Goal: Transaction & Acquisition: Register for event/course

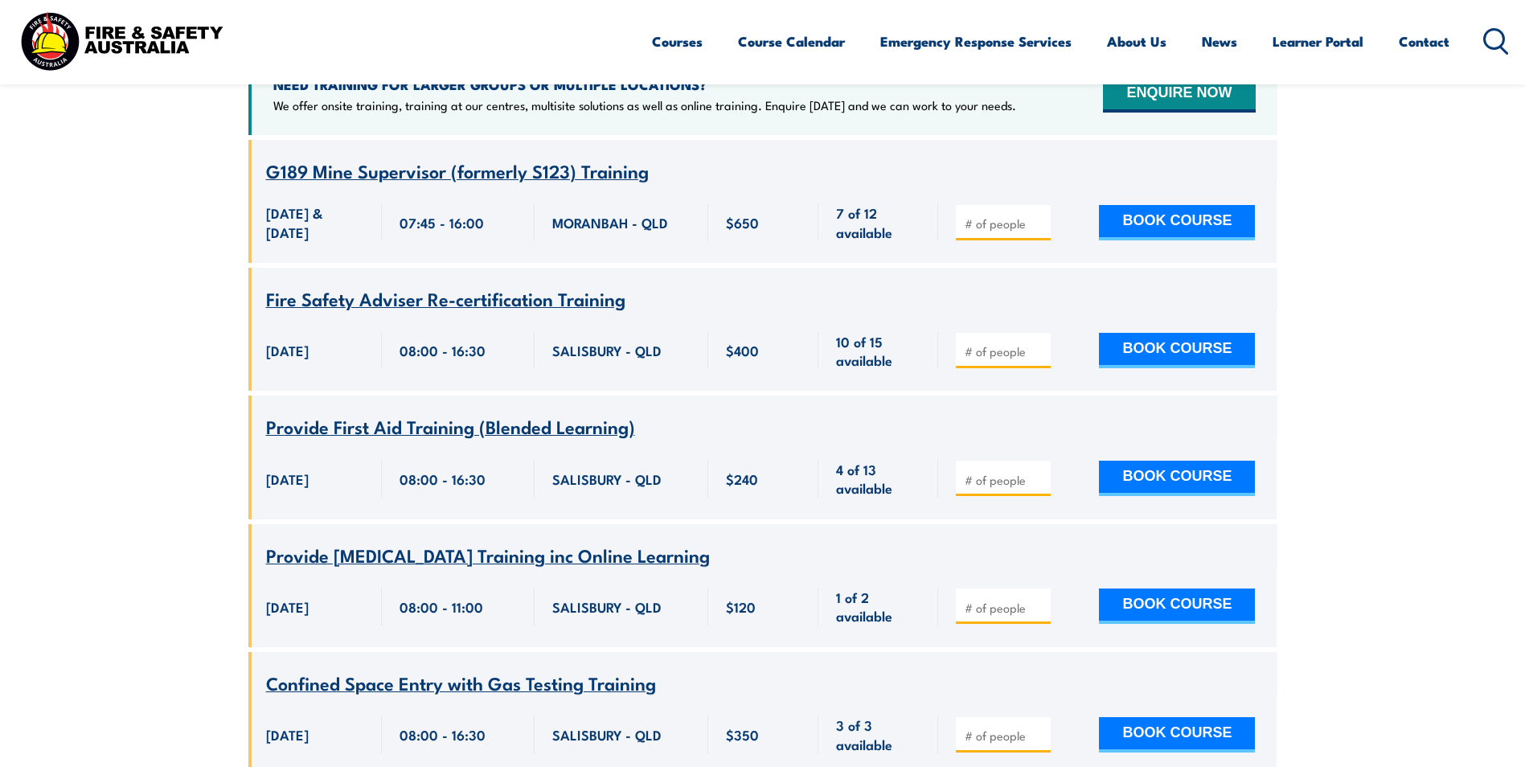
scroll to position [370, 0]
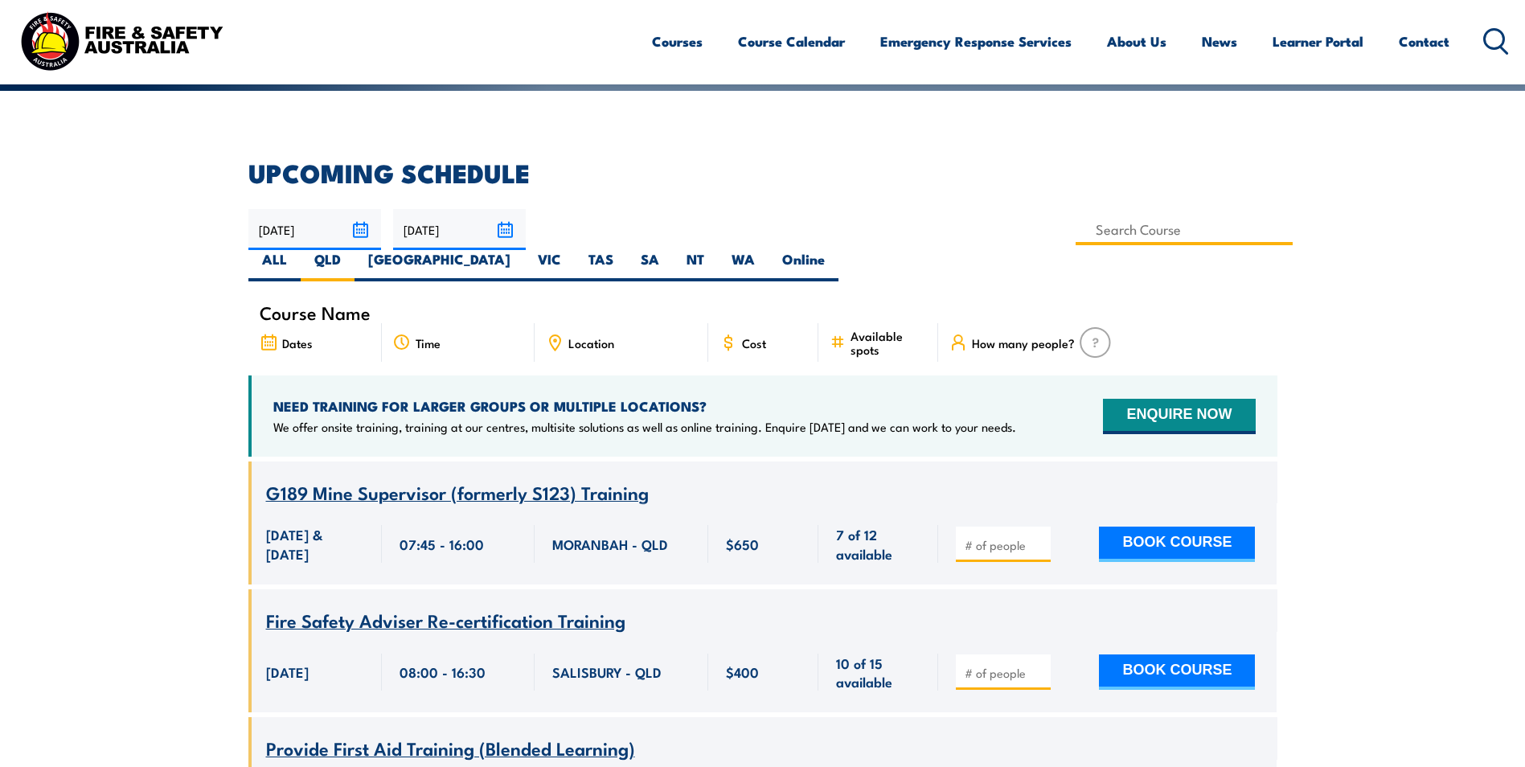
click at [1076, 236] on input at bounding box center [1185, 229] width 218 height 31
type input "Safely Access the Rail Corridor"
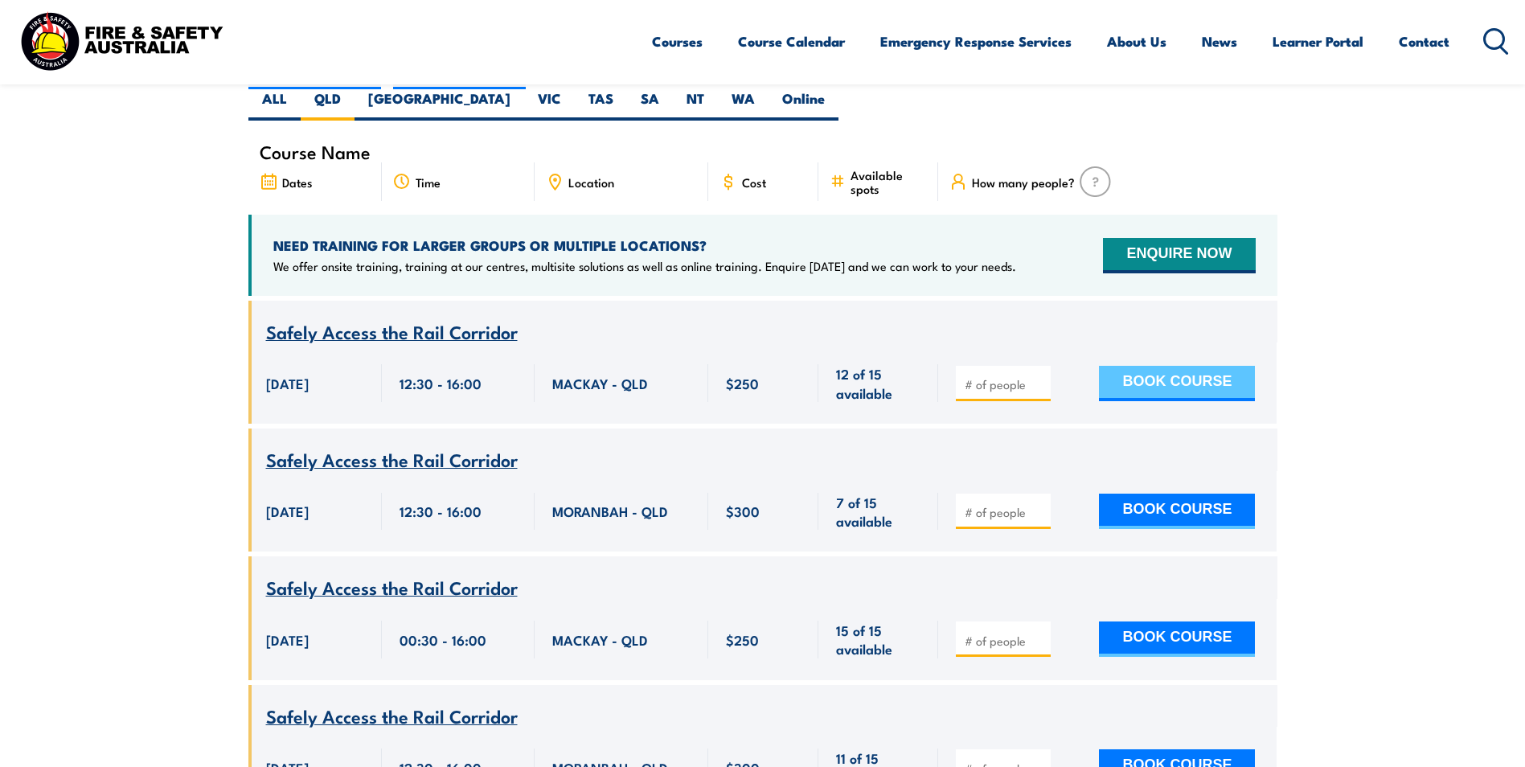
click at [1165, 366] on button "BOOK COURSE" at bounding box center [1177, 383] width 156 height 35
click at [976, 376] on input "number" at bounding box center [1005, 384] width 80 height 16
type input "1"
click at [1040, 376] on input "1" at bounding box center [1005, 384] width 80 height 16
click at [1121, 366] on button "BOOK COURSE" at bounding box center [1177, 383] width 156 height 35
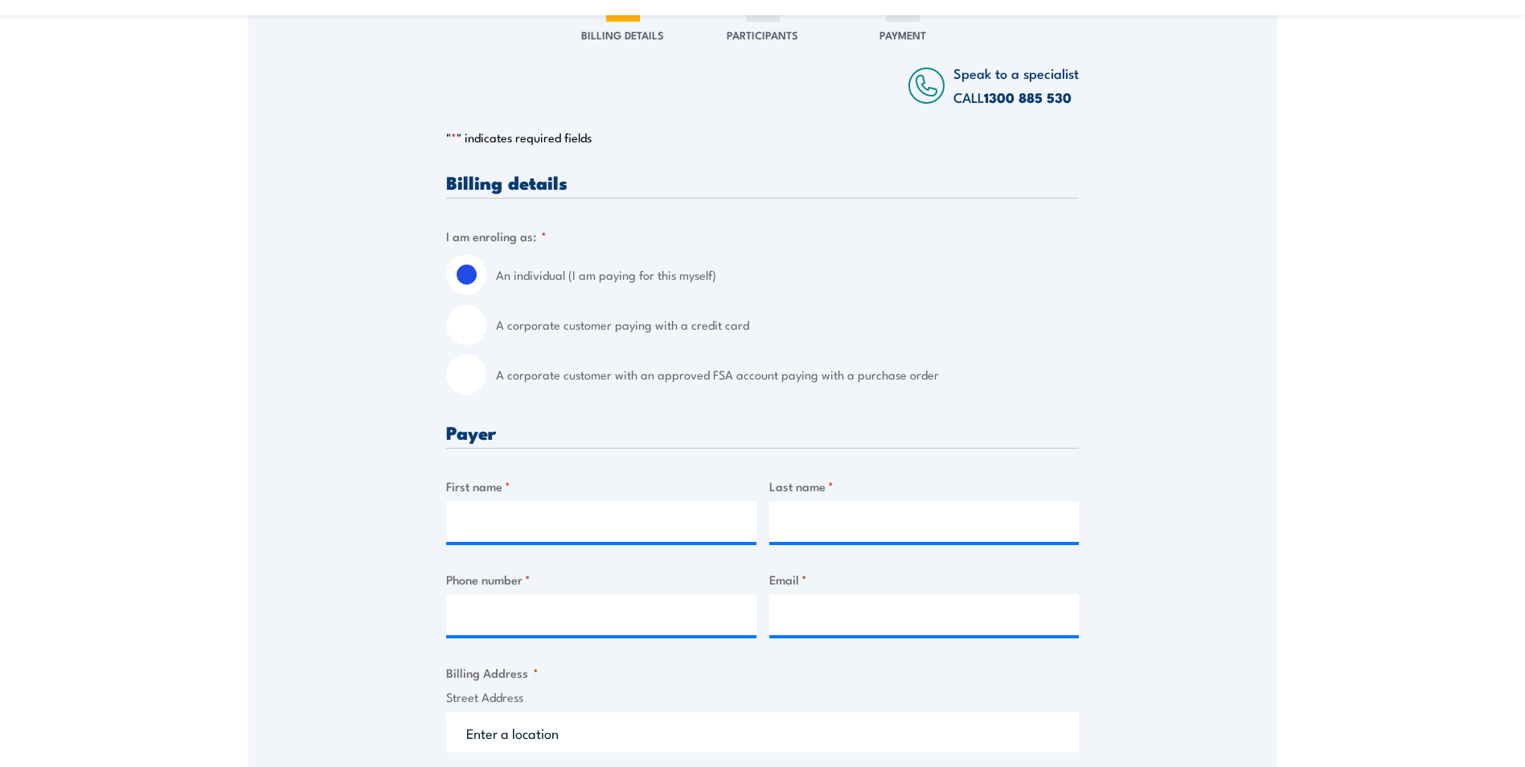
scroll to position [322, 0]
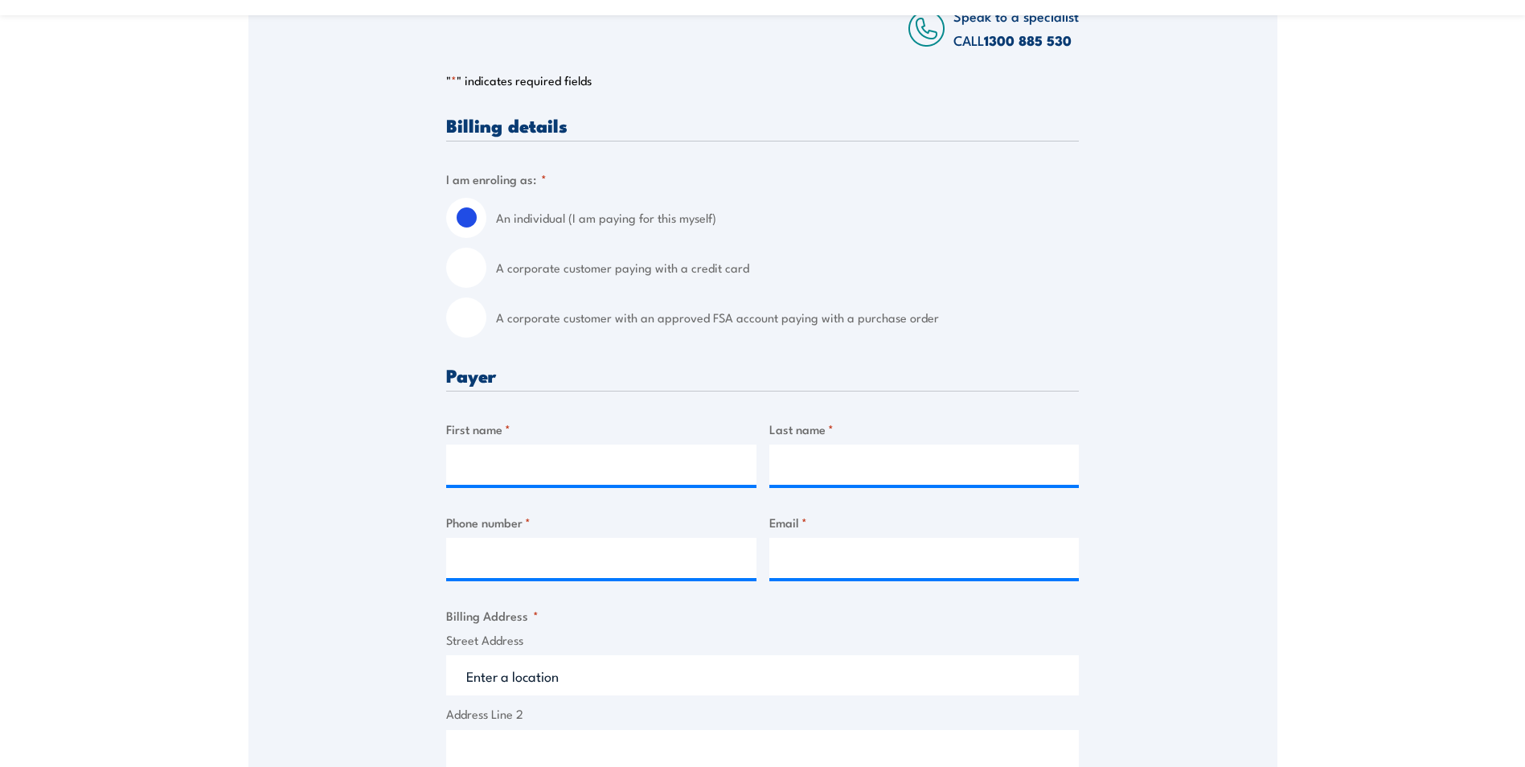
click at [532, 288] on label "A corporate customer paying with a credit card" at bounding box center [787, 268] width 583 height 40
click at [486, 288] on input "A corporate customer paying with a credit card" at bounding box center [466, 268] width 40 height 40
radio input "true"
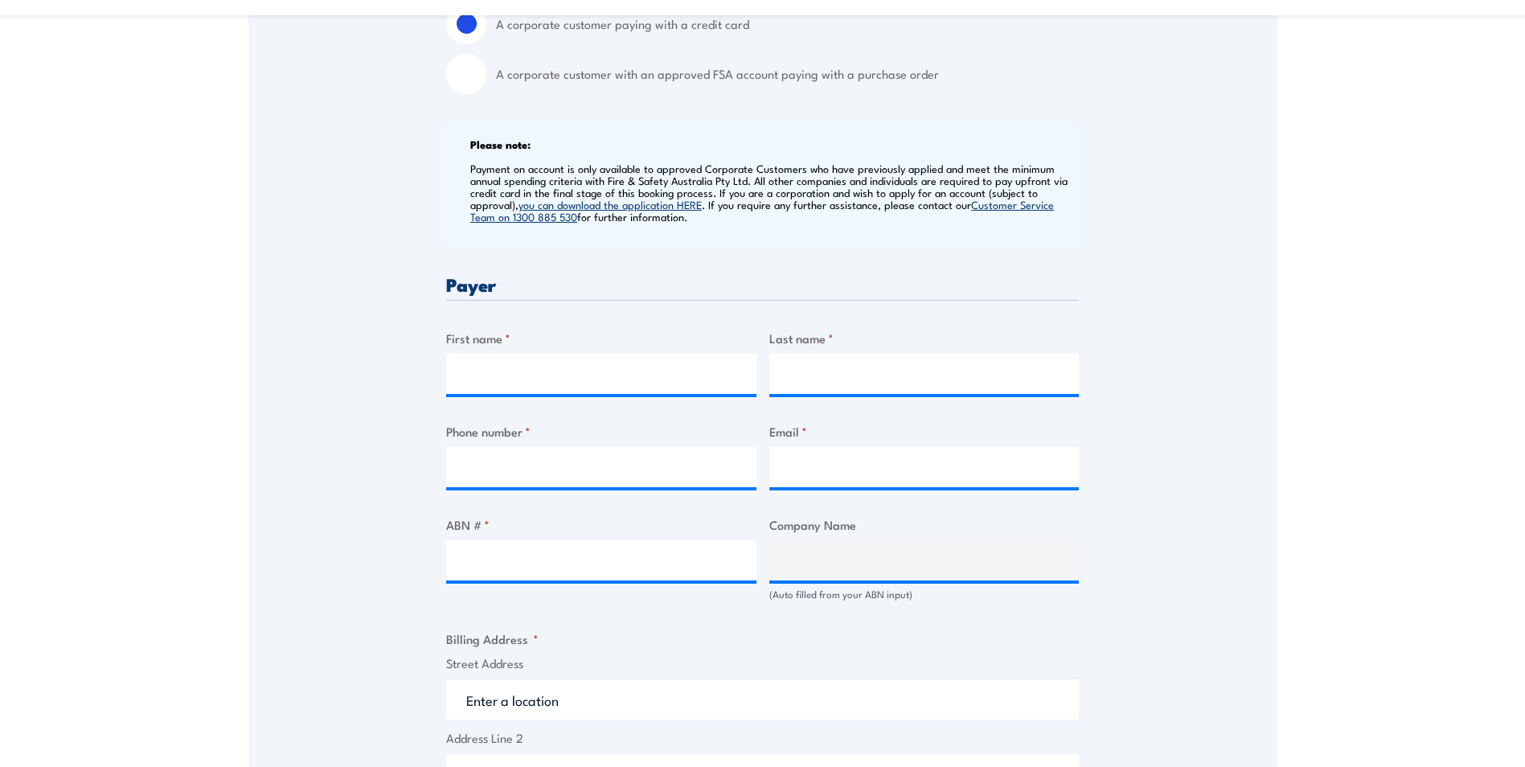
scroll to position [643, 0]
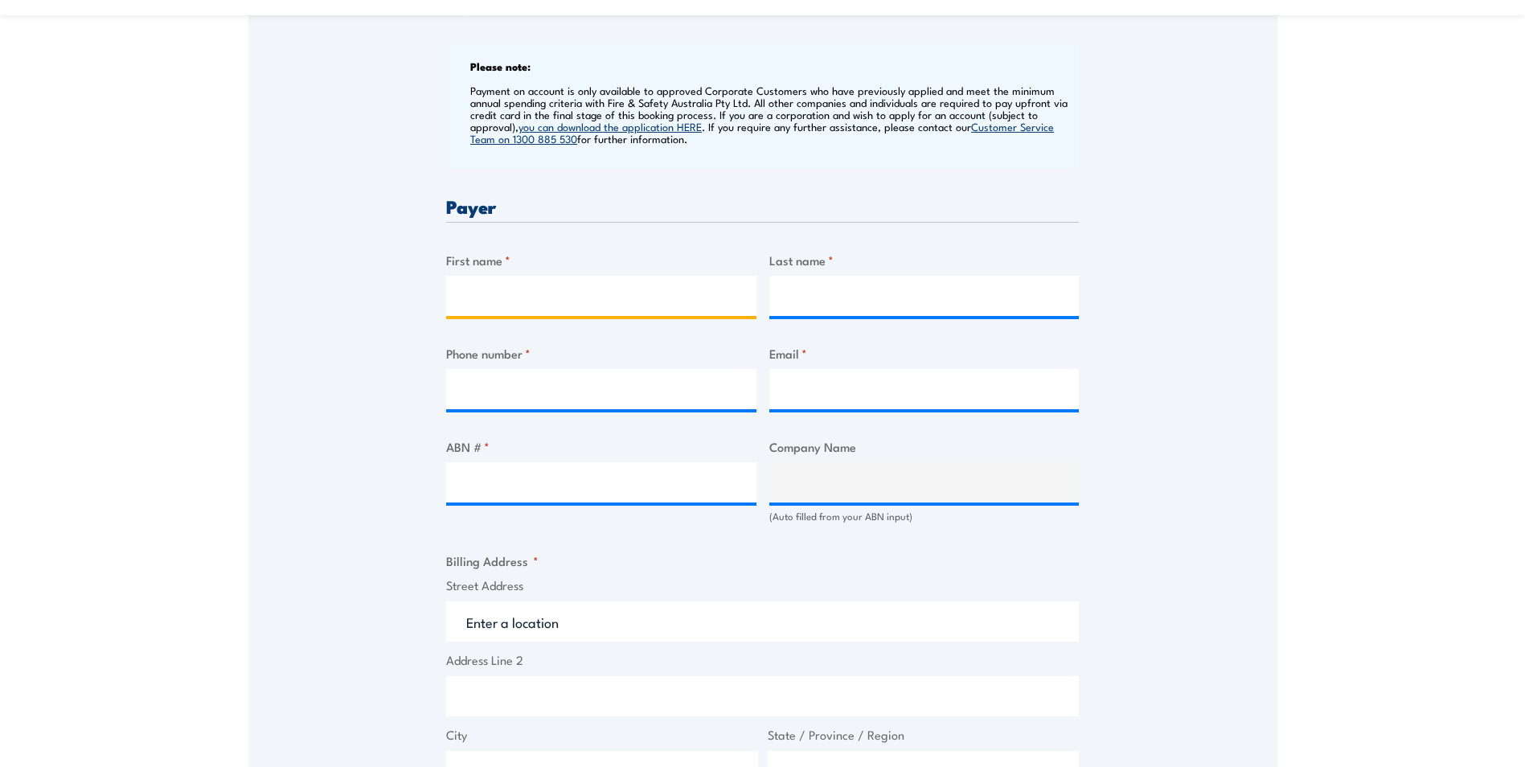
click at [539, 297] on input "First name *" at bounding box center [601, 296] width 310 height 40
type input "Lelanie"
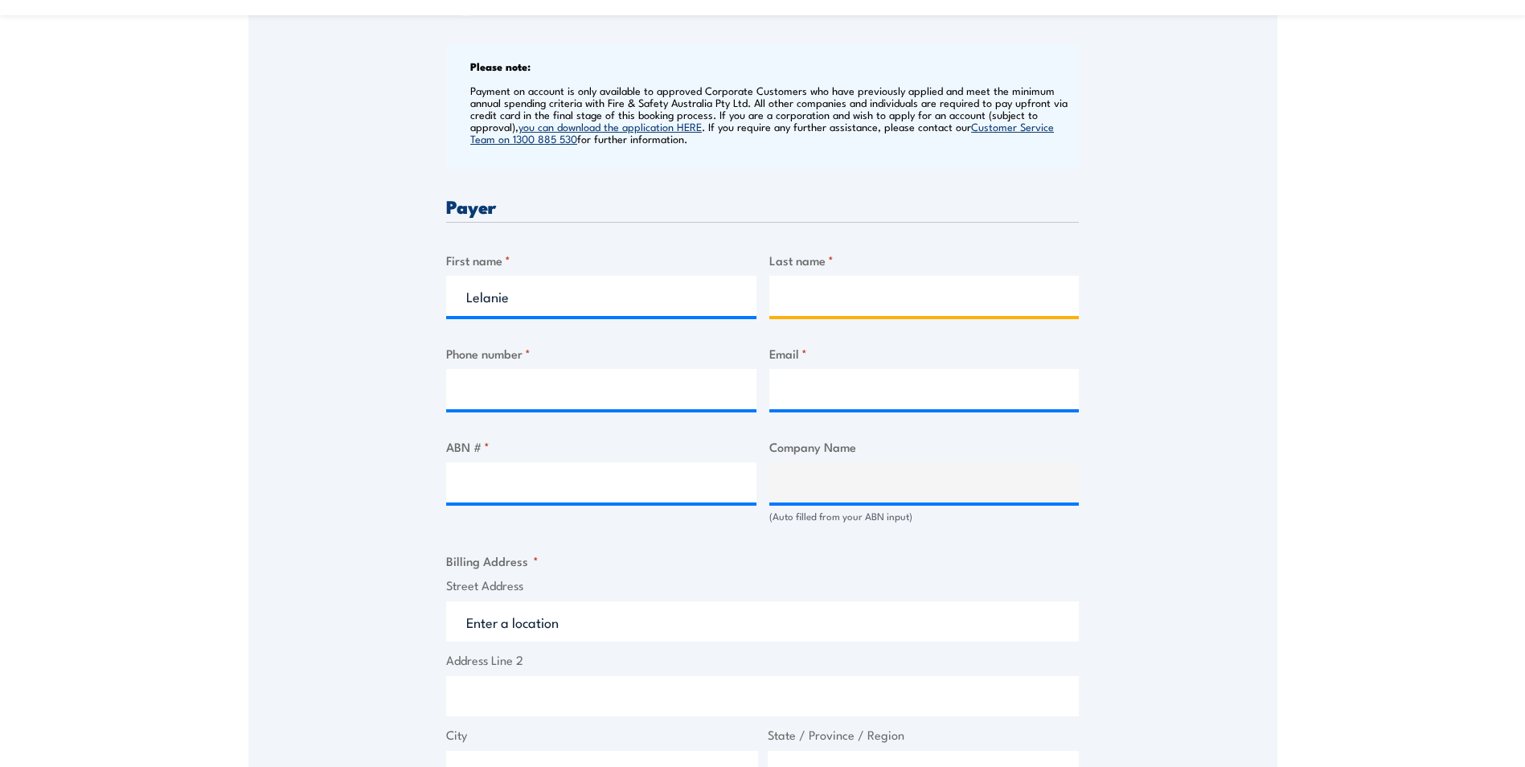
type input "Havemann"
type input "0749528127"
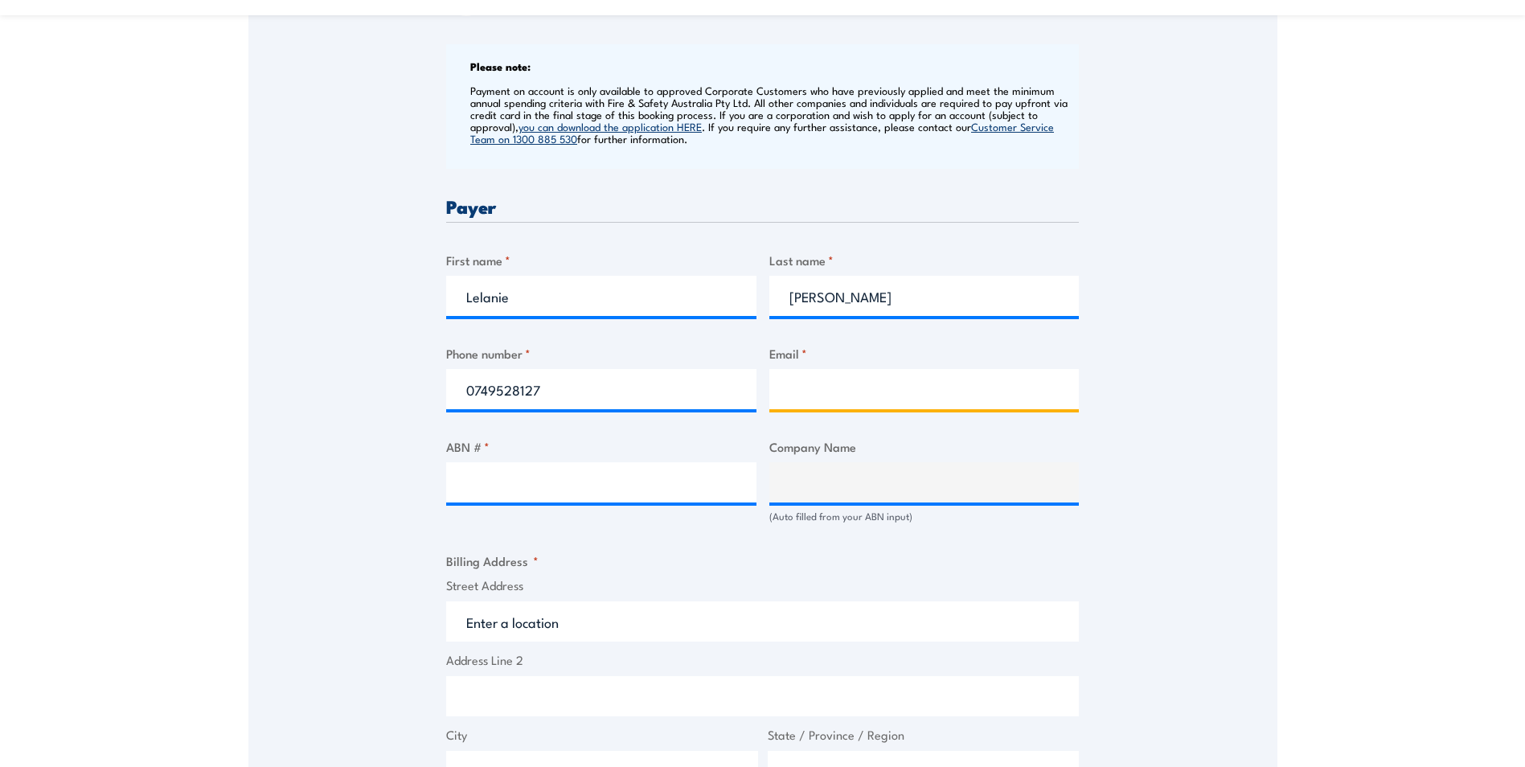
type input "lelanie.havemann@cummins.com"
click at [544, 496] on input "ABN # *" at bounding box center [601, 482] width 310 height 40
click at [621, 494] on input "ABN # *" at bounding box center [601, 482] width 310 height 40
type input "42006332949"
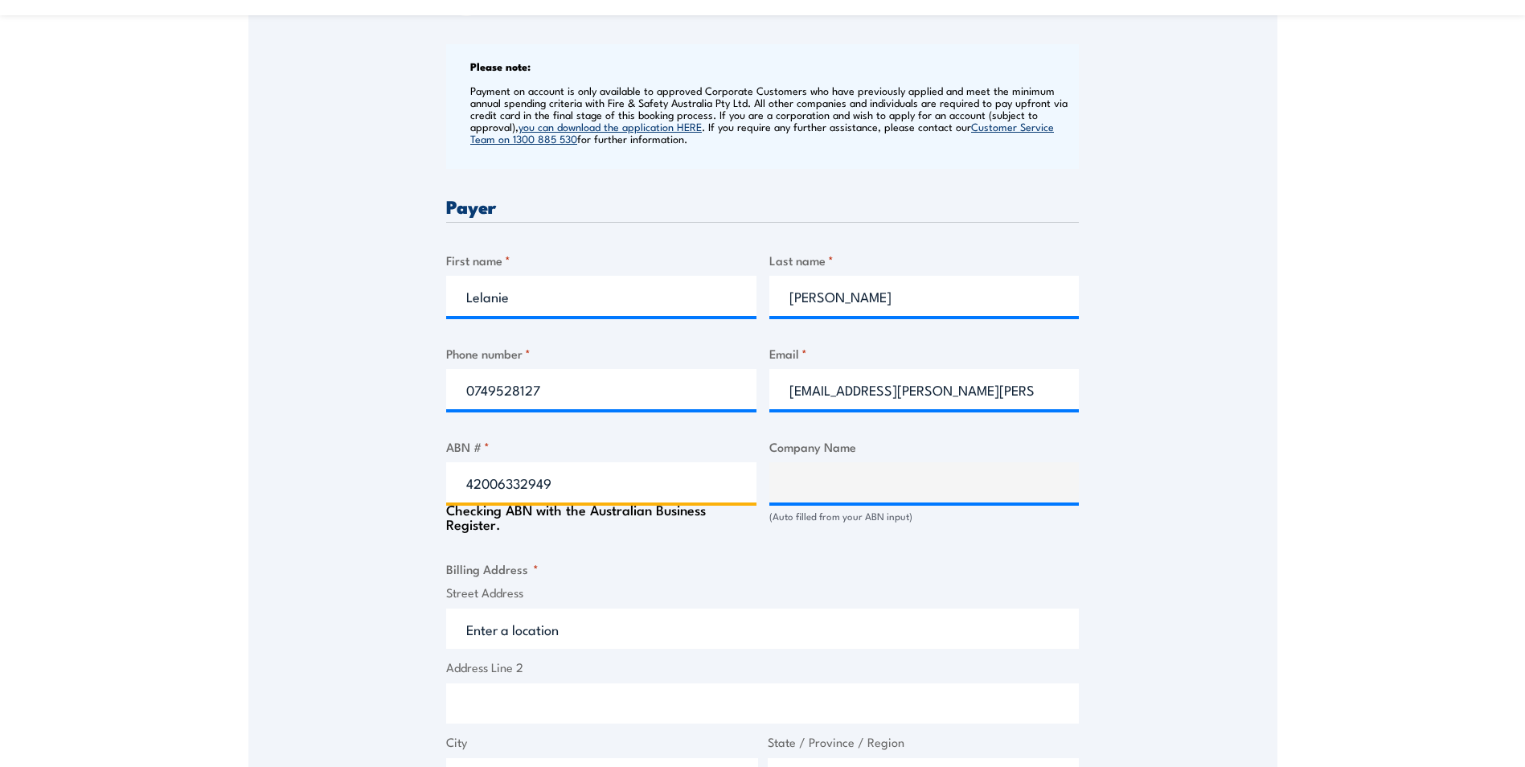
type input "CUMMINS SOUTH PACIFIC PTY. LTD."
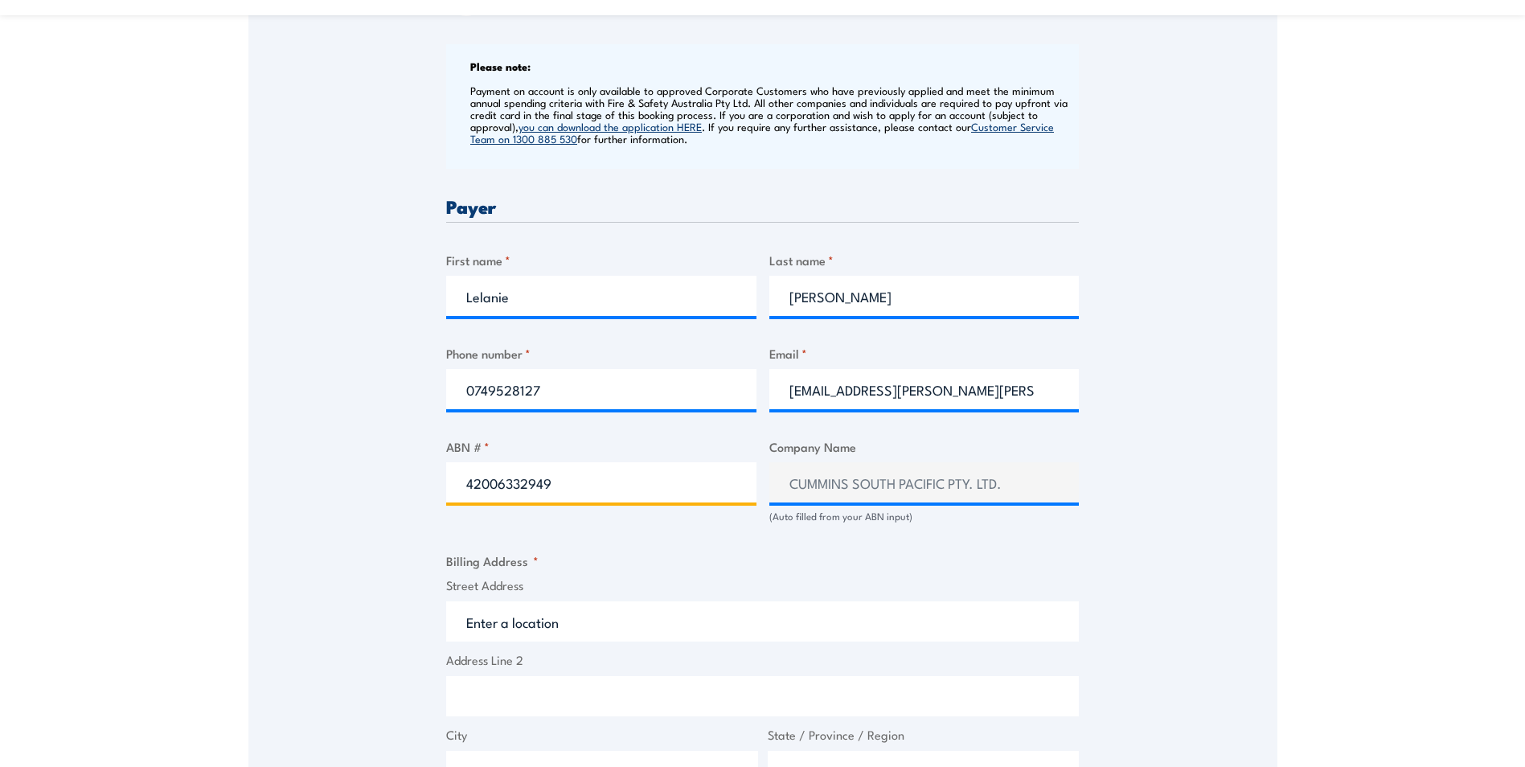
type input "42006332949"
click at [634, 559] on div "Billing details I am enroling as: * An individual (I am paying for this myself)…" at bounding box center [762, 556] width 633 height 1524
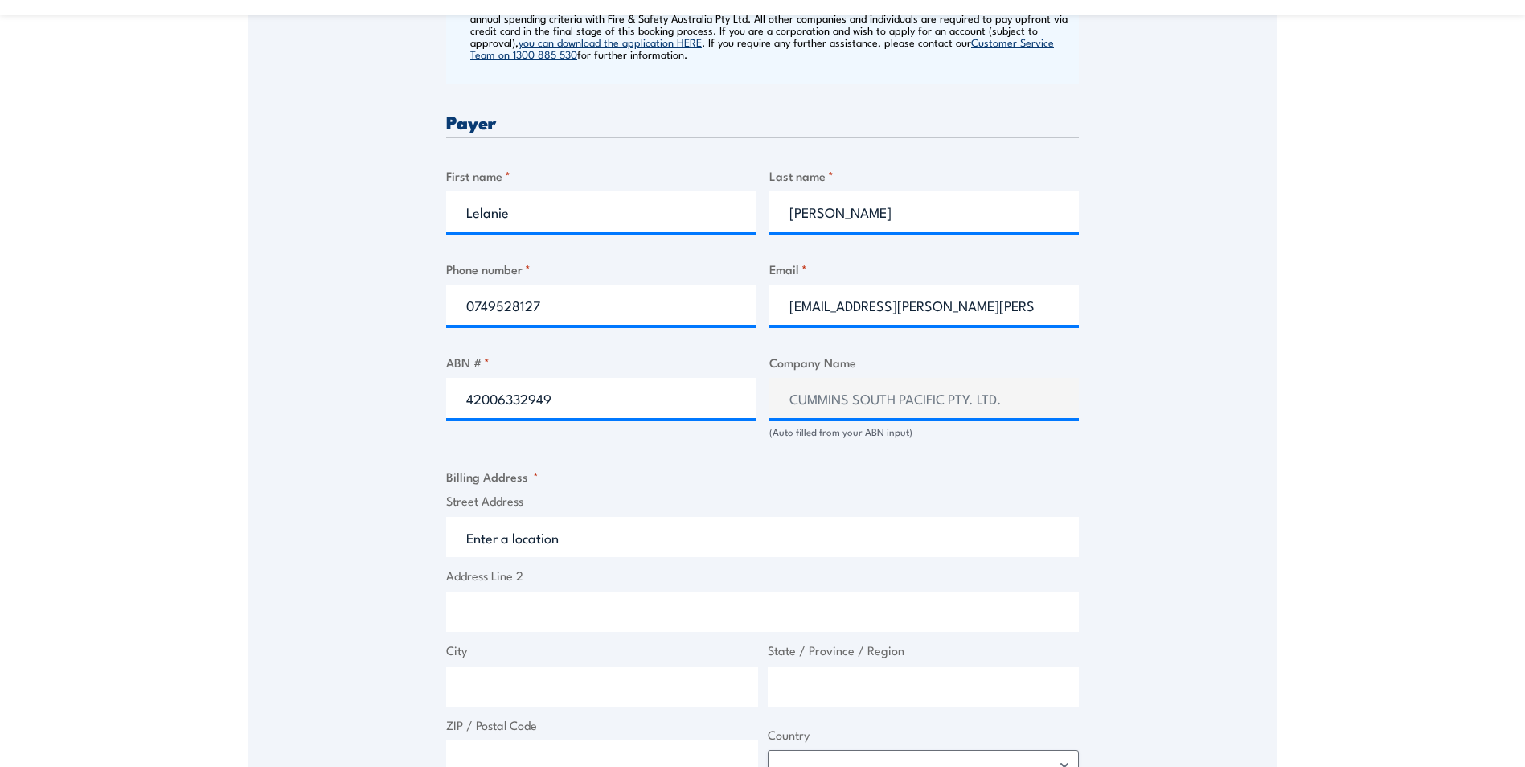
scroll to position [884, 0]
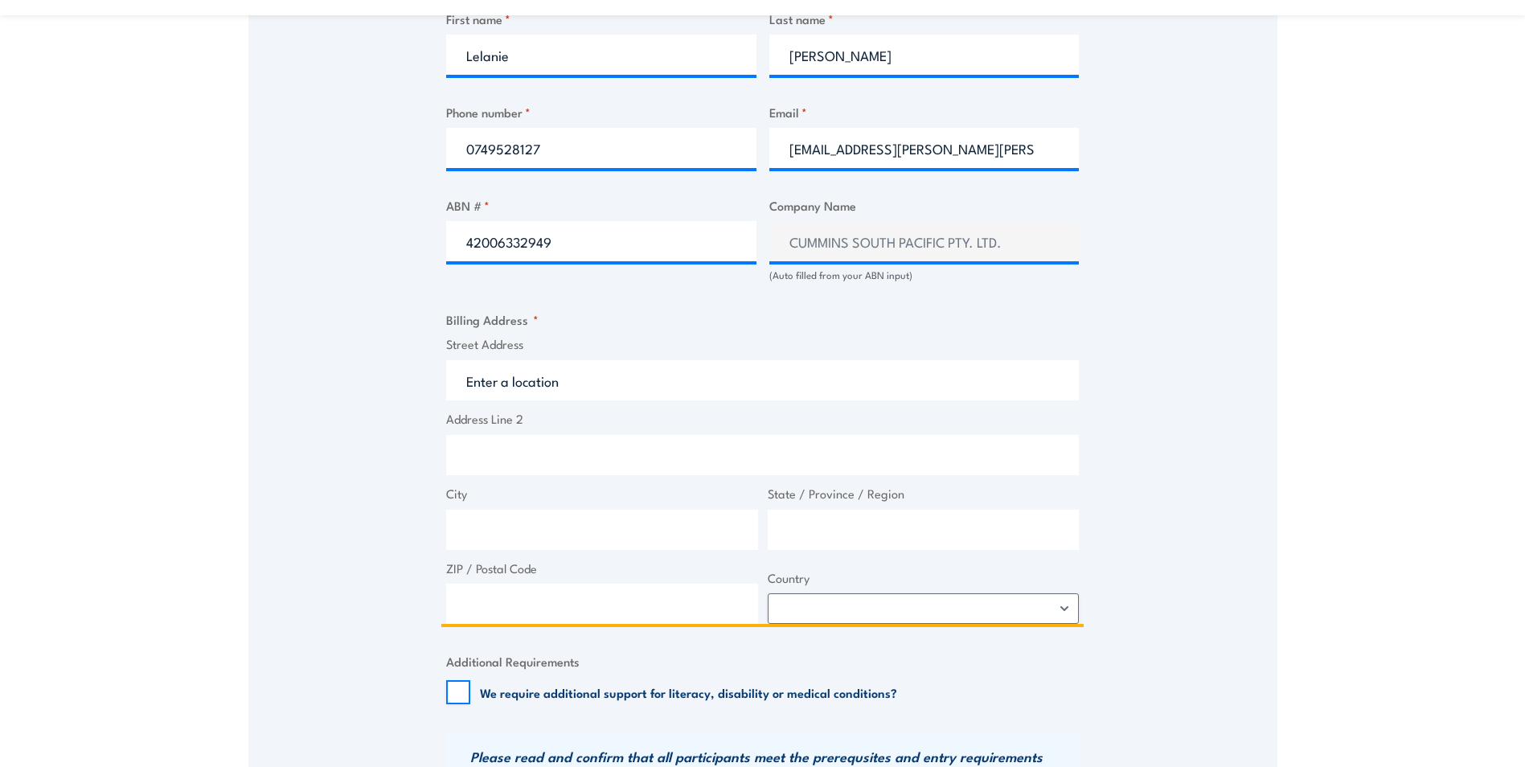
click at [609, 400] on input "Street Address" at bounding box center [762, 380] width 633 height 40
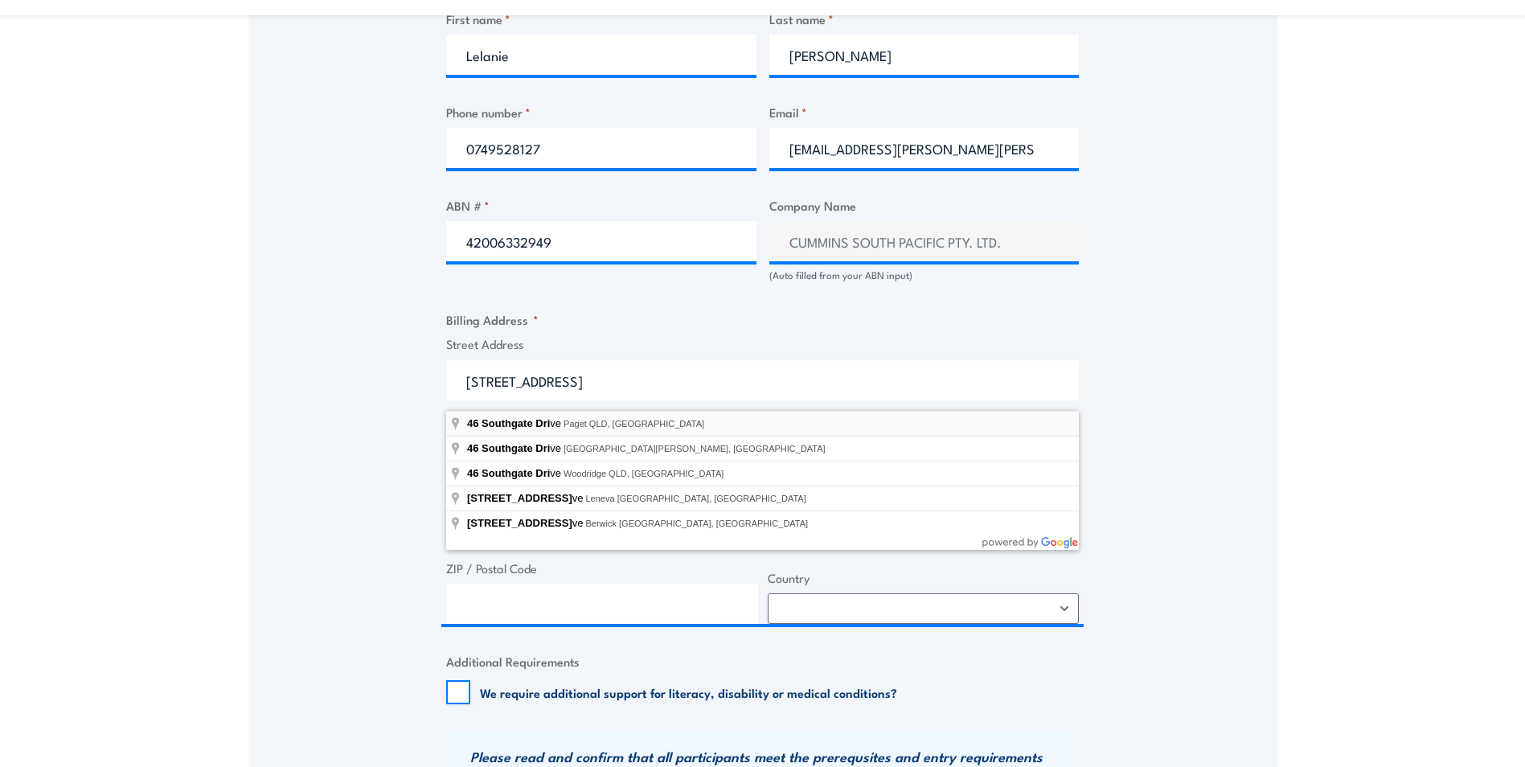
type input "46 Southgate Drive, Paget QLD, Australia"
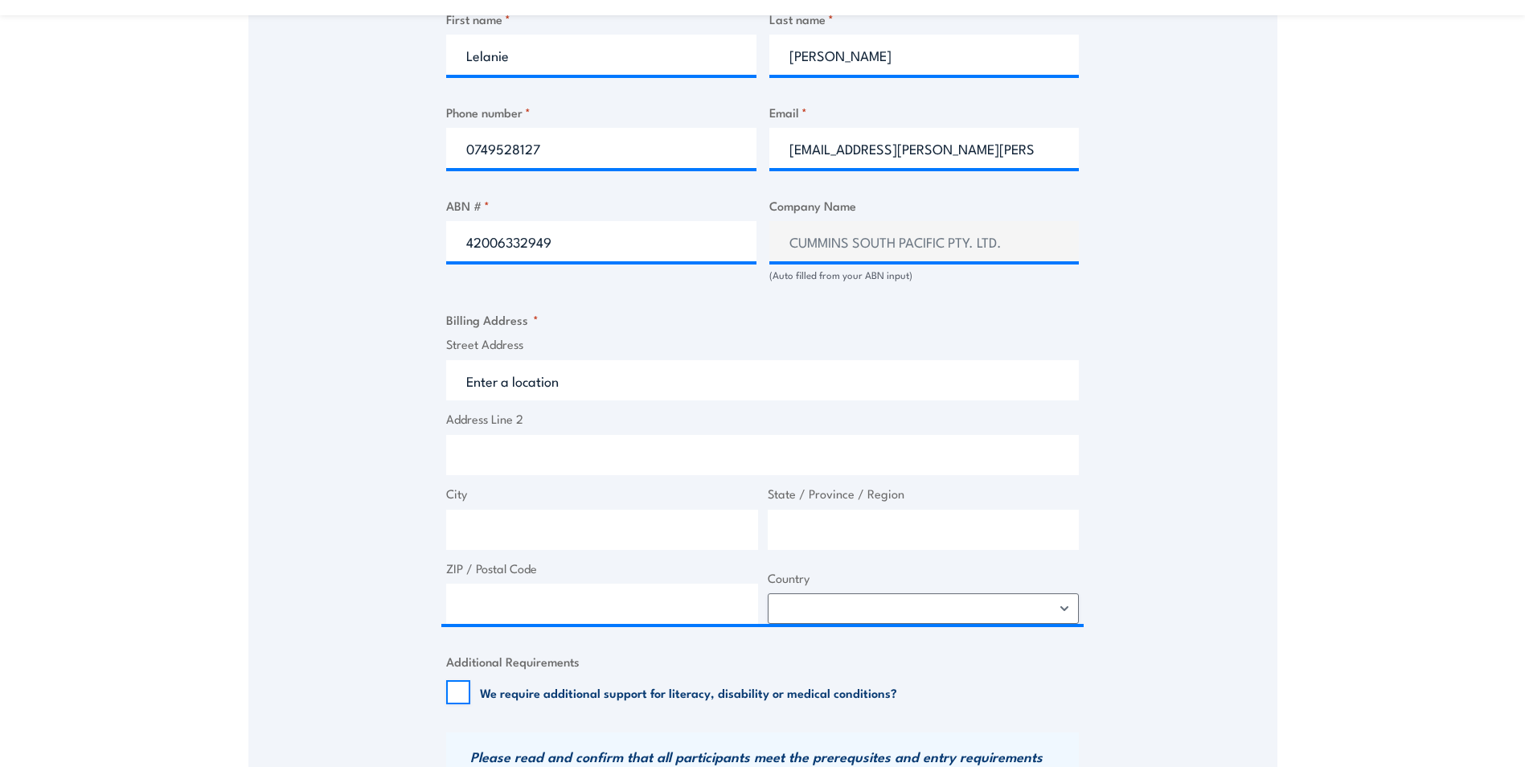
type input "46 Southgate Dr"
type input "Paget"
type input "Queensland"
type input "4740"
select select "Australia"
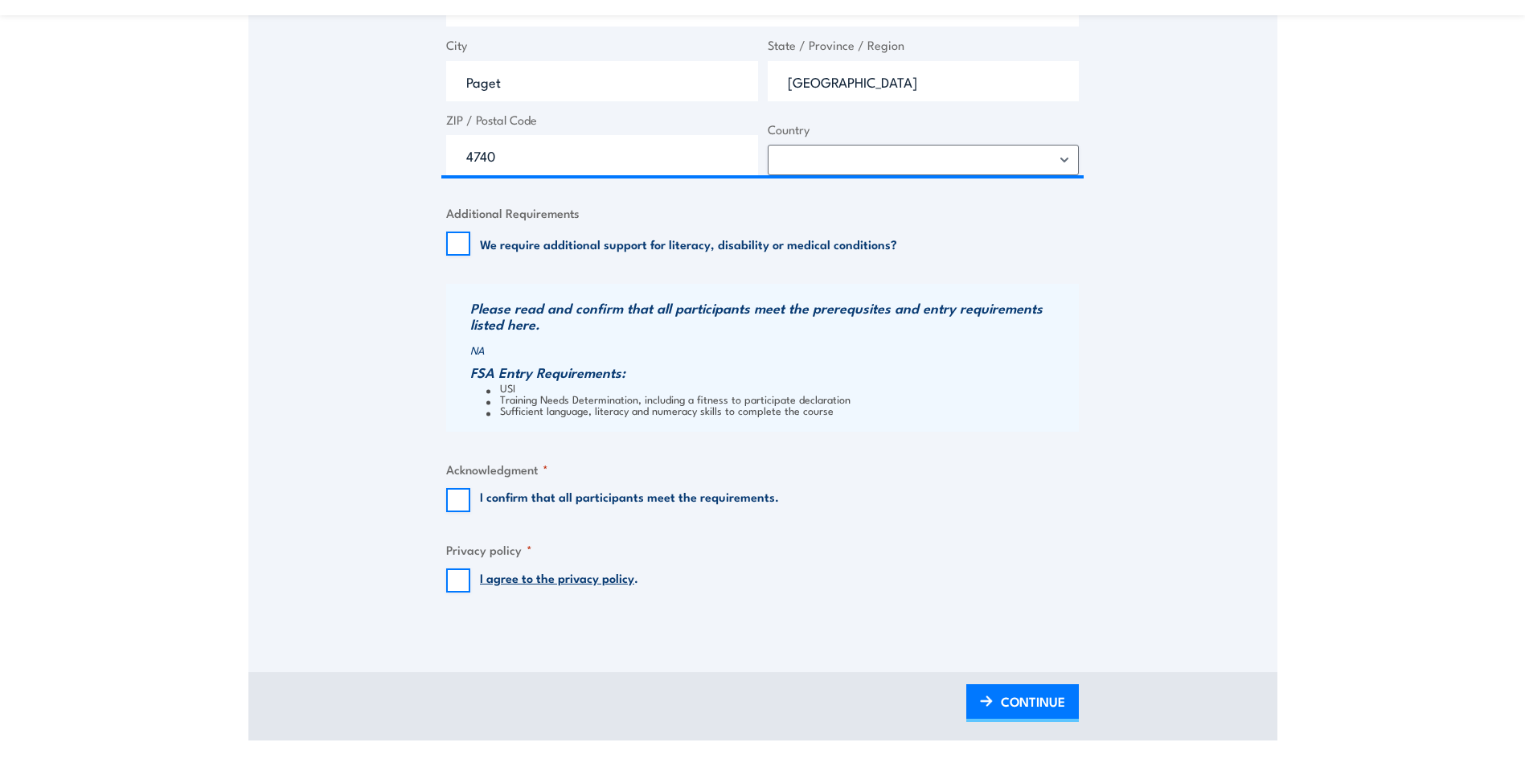
scroll to position [1367, 0]
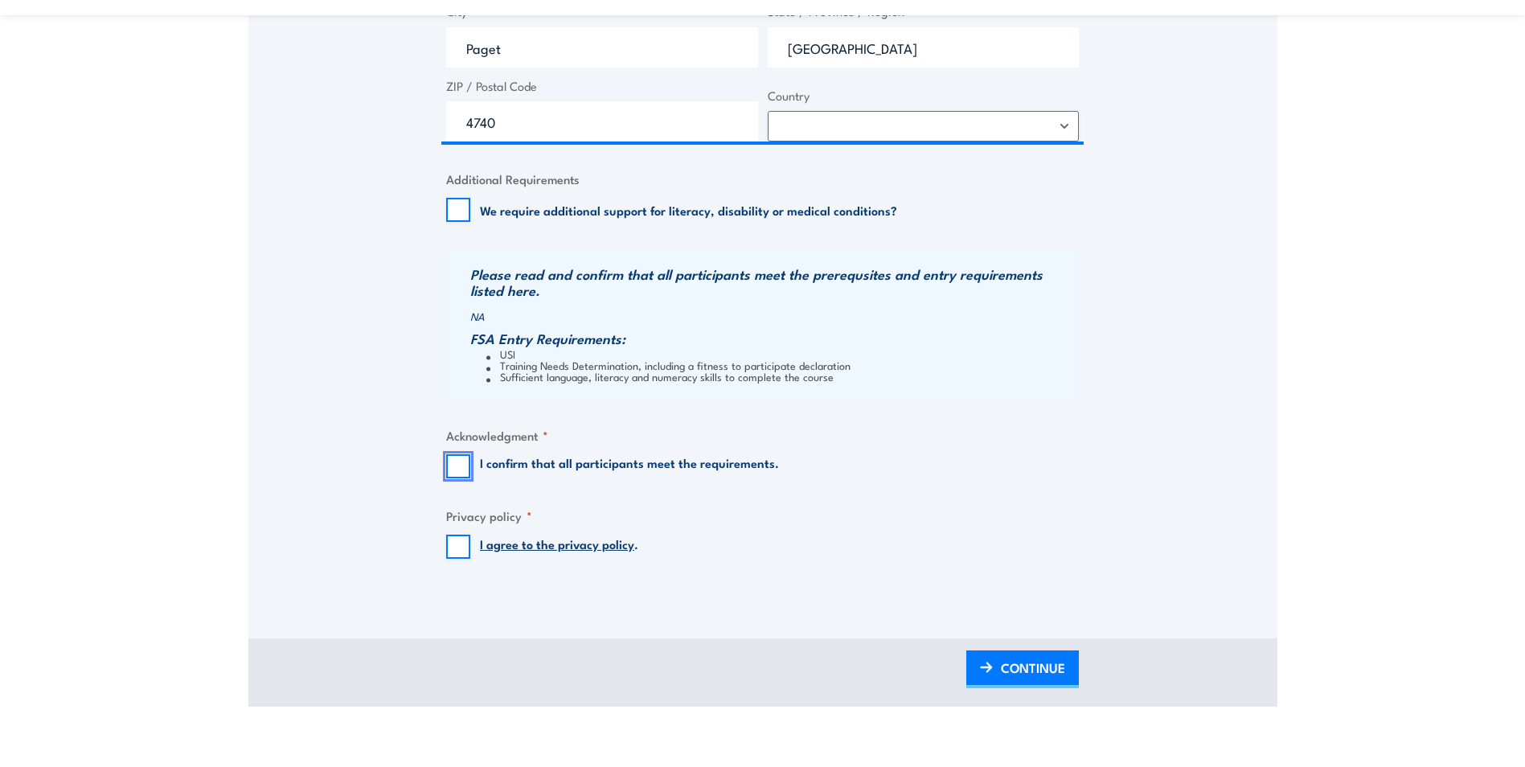
click at [464, 474] on input "I confirm that all participants meet the requirements." at bounding box center [458, 466] width 24 height 24
checkbox input "true"
click at [453, 552] on input "I agree to the privacy policy ." at bounding box center [458, 547] width 24 height 24
checkbox input "true"
click at [985, 670] on link "CONTINUE" at bounding box center [1022, 669] width 113 height 38
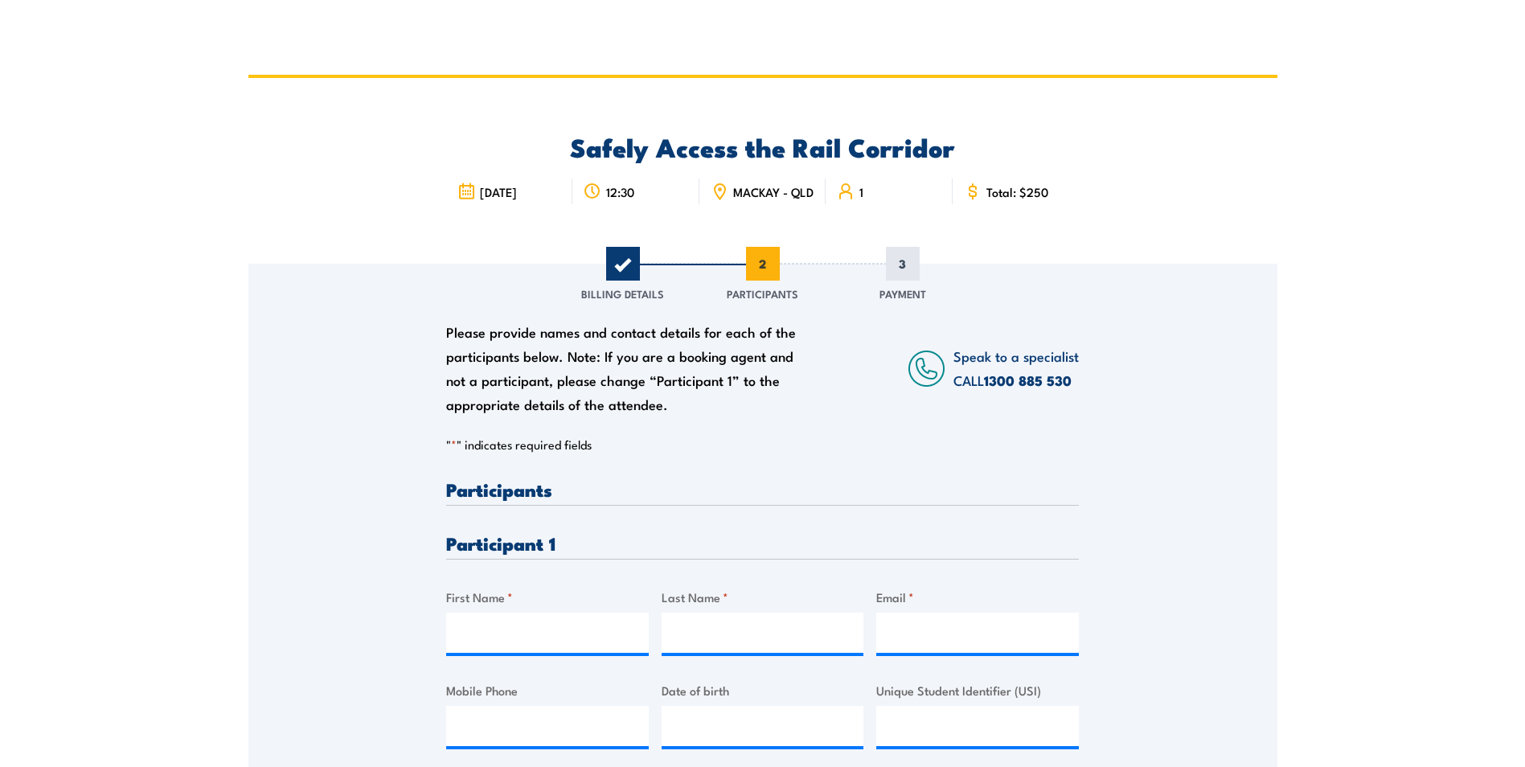
scroll to position [0, 0]
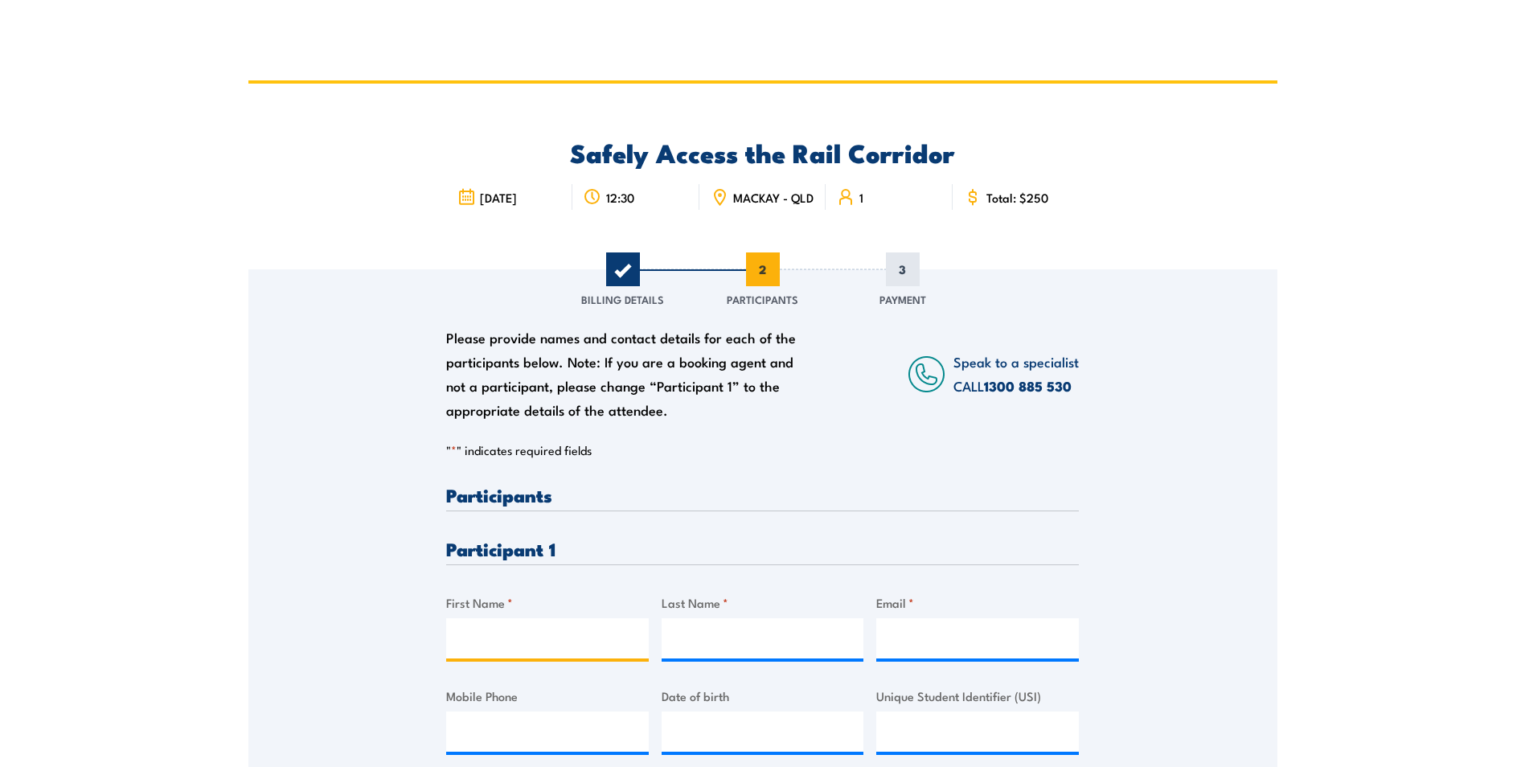
click at [517, 641] on input "First Name *" at bounding box center [547, 638] width 203 height 40
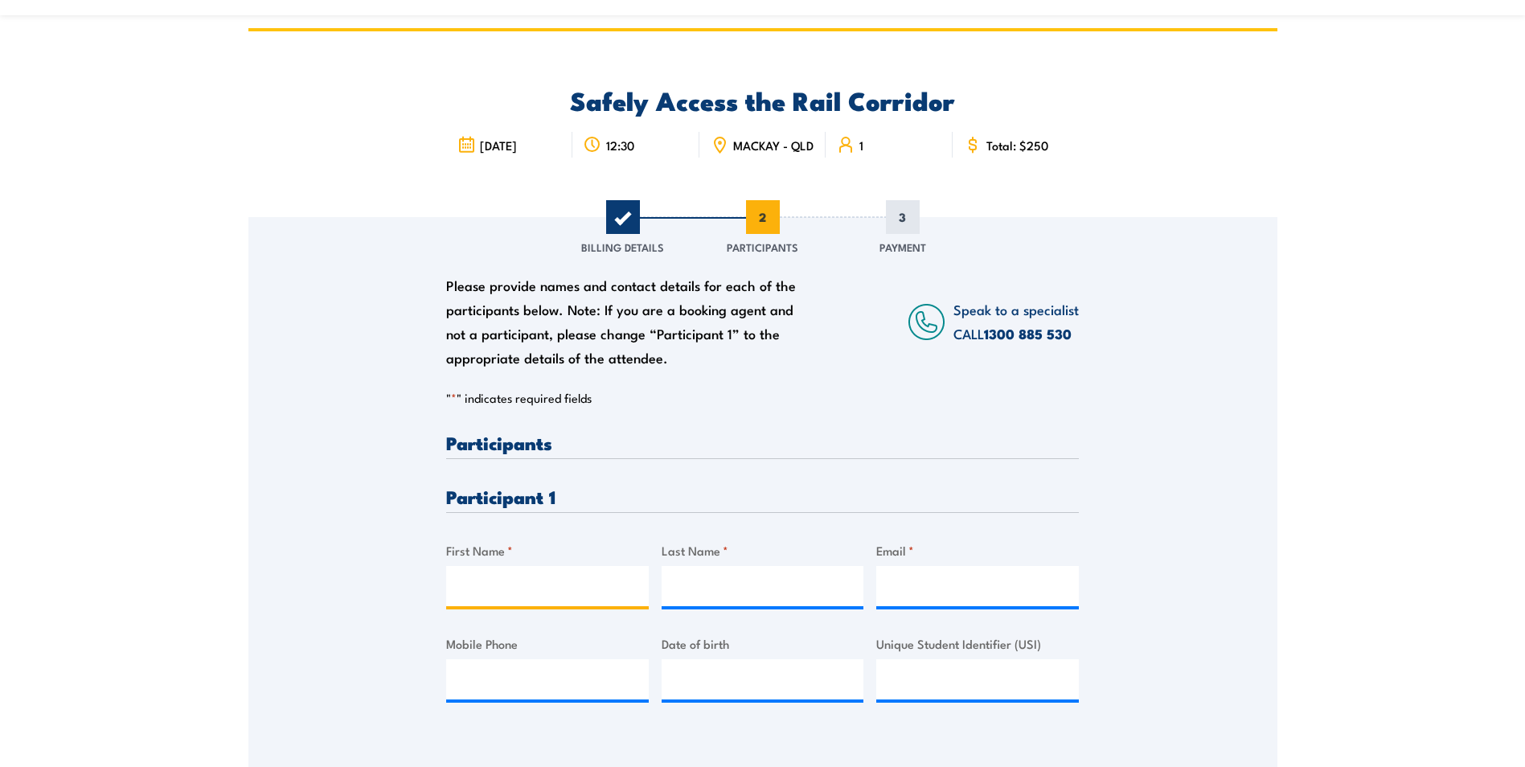
scroll to position [80, 0]
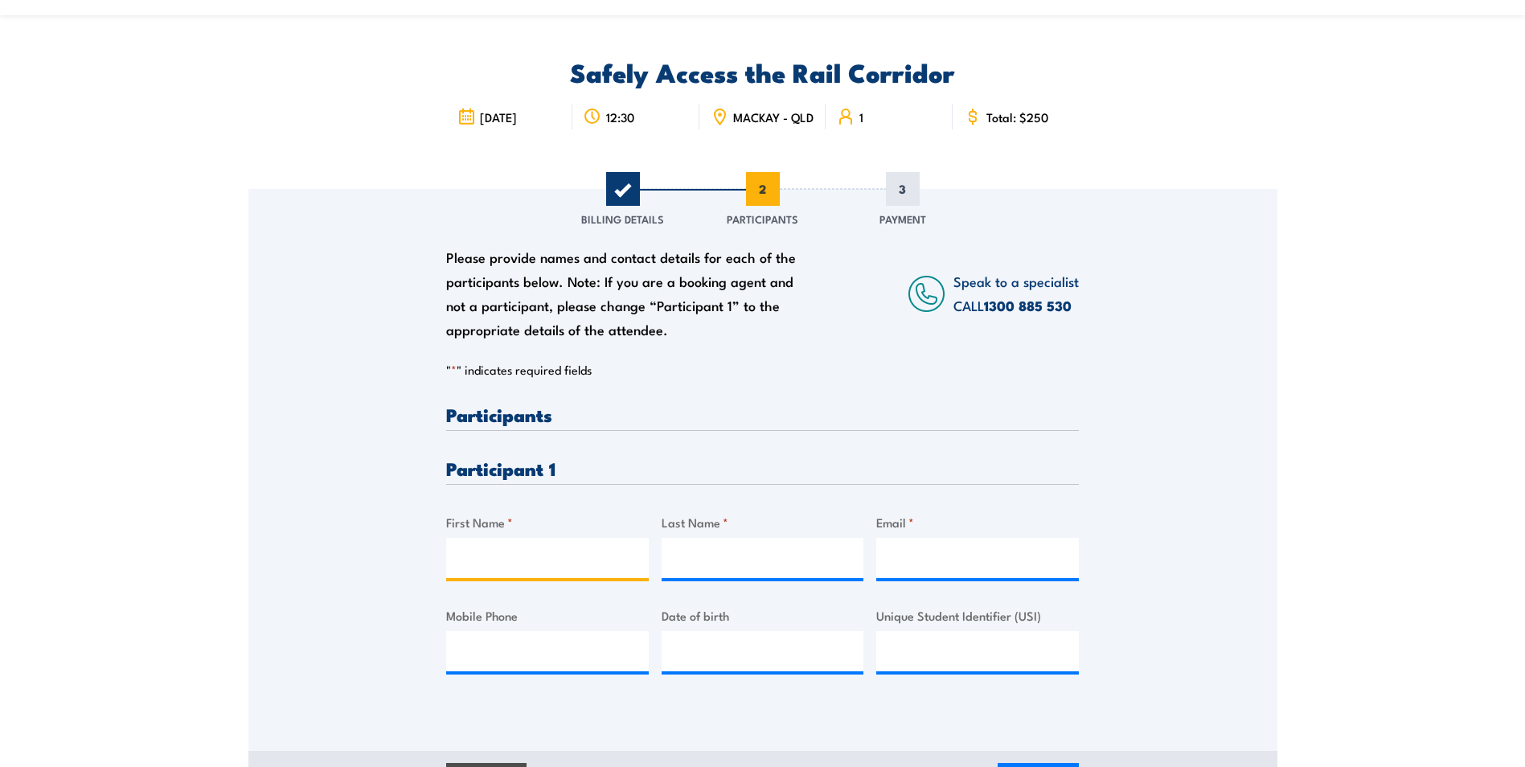
click at [548, 550] on input "First Name *" at bounding box center [547, 558] width 203 height 40
type input "Kacy"
type input "Campbell"
type input "kacy.campbell@cummins.com"
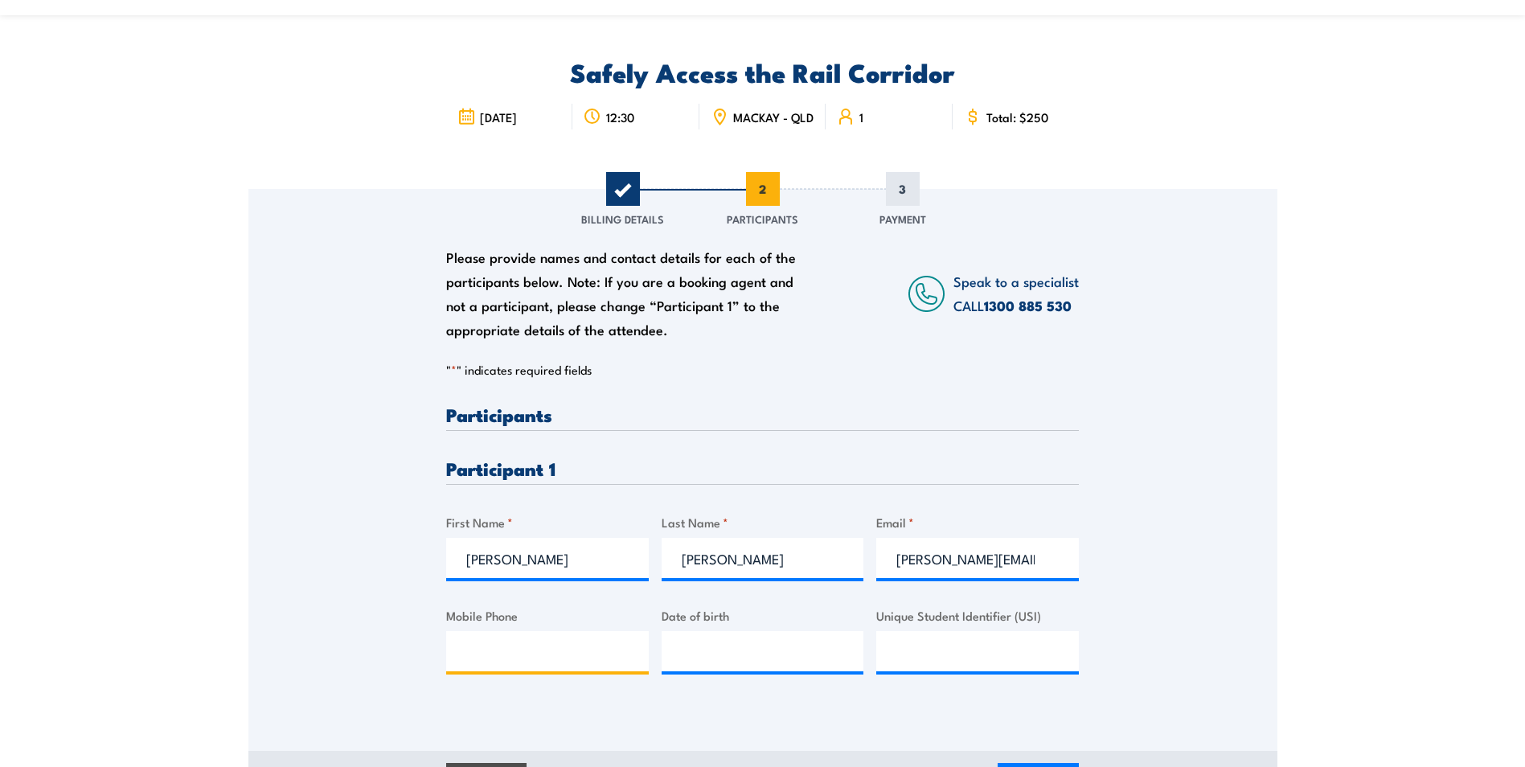
type input "0417938206"
click at [822, 662] on input "__/__/____" at bounding box center [763, 651] width 203 height 40
type input "24/01/2004"
click at [1475, 576] on section "Safely Access the Rail Corridor [DATE] 1" at bounding box center [762, 409] width 1525 height 819
click at [1153, 603] on div "Please provide names and contact details for each of the participants below. No…" at bounding box center [762, 447] width 1029 height 517
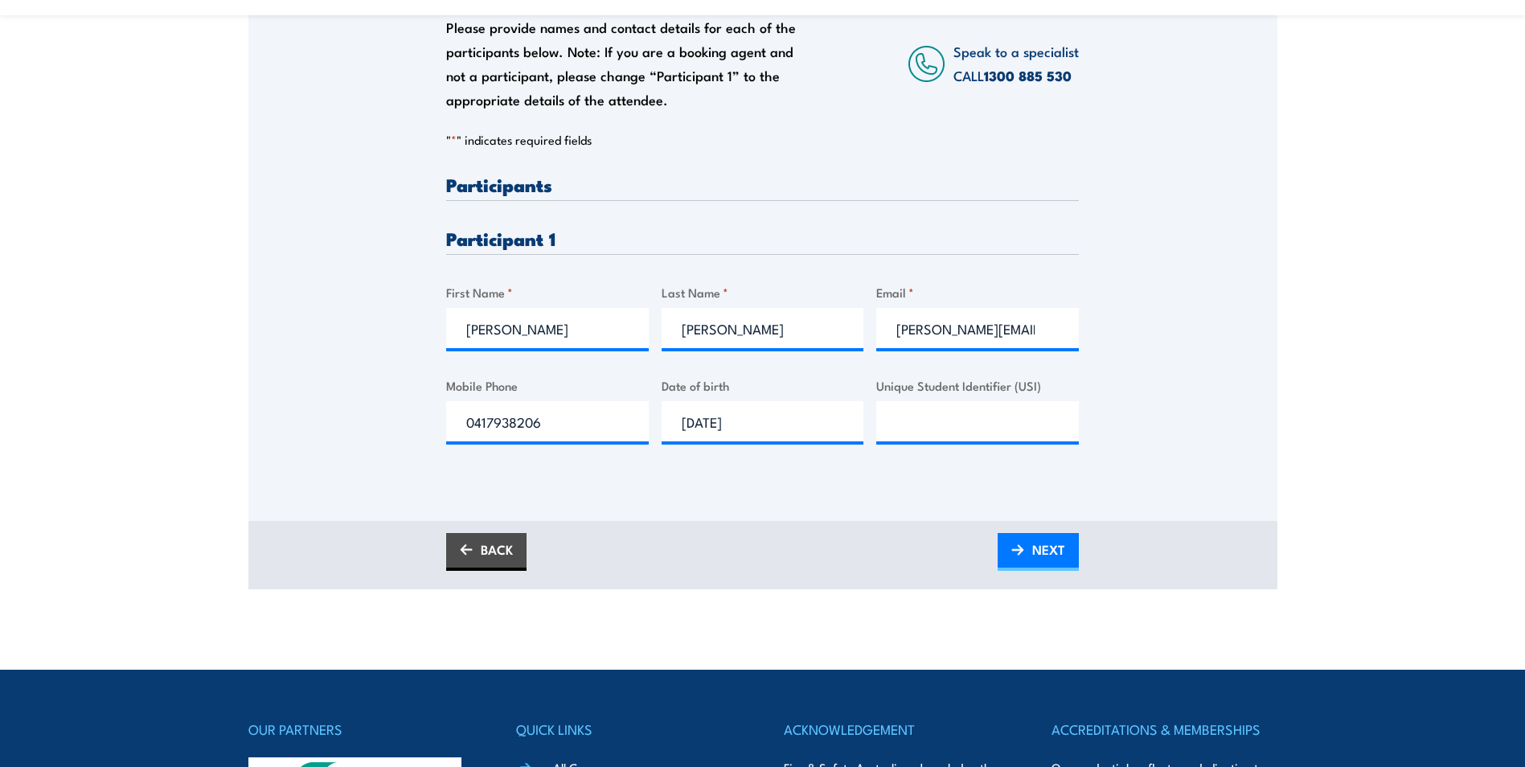
scroll to position [402, 0]
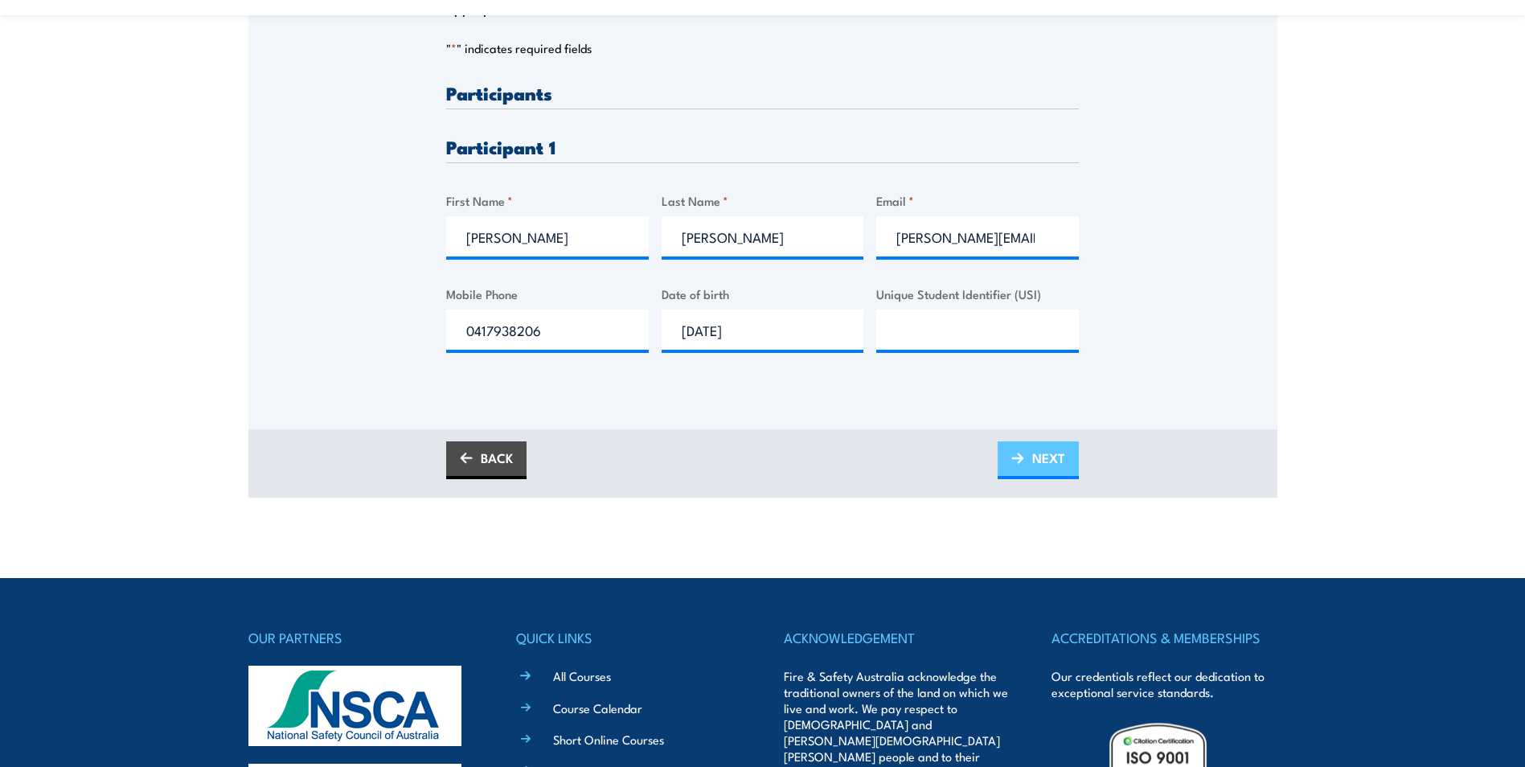
click at [1036, 462] on span "NEXT" at bounding box center [1048, 458] width 33 height 43
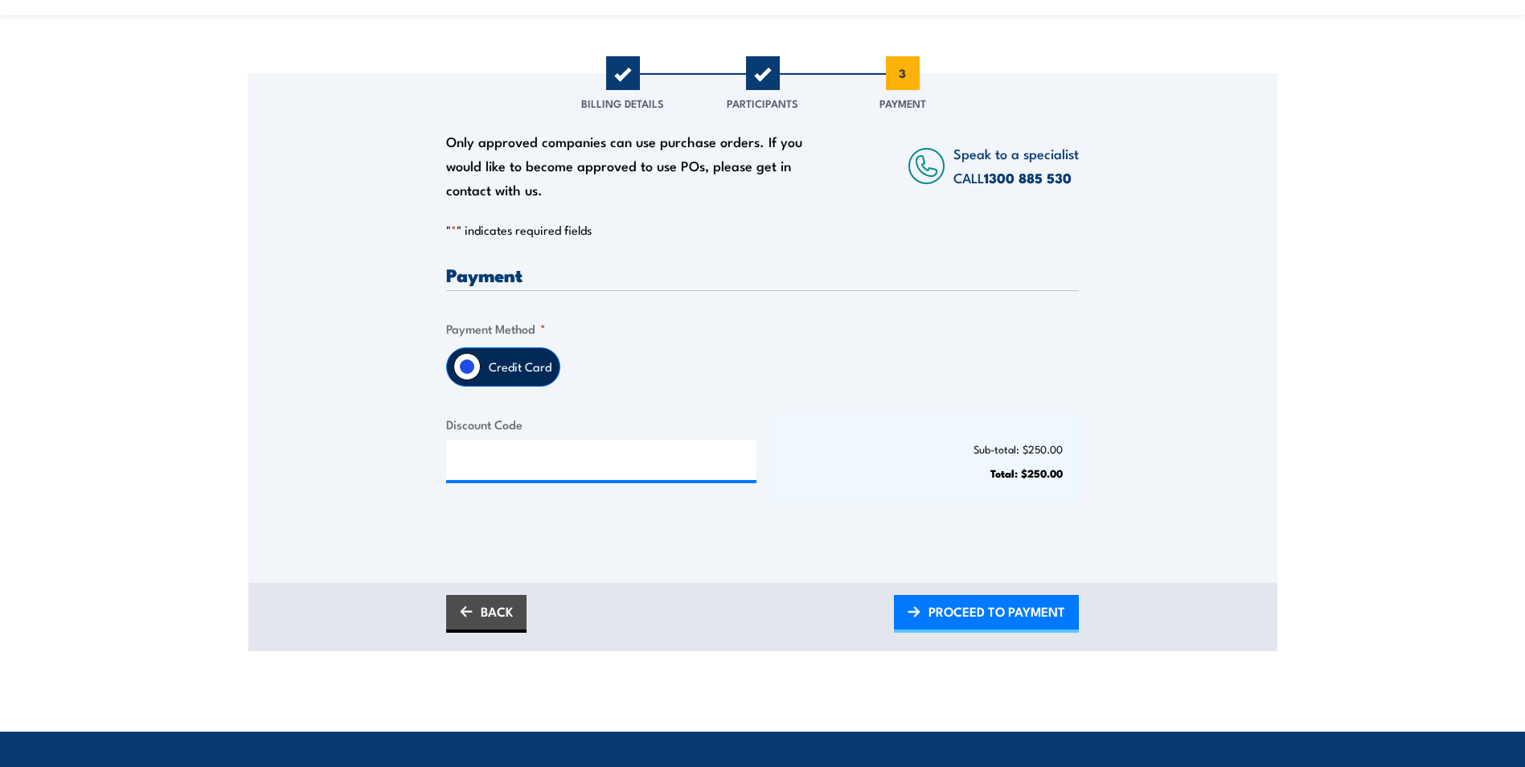
scroll to position [241, 0]
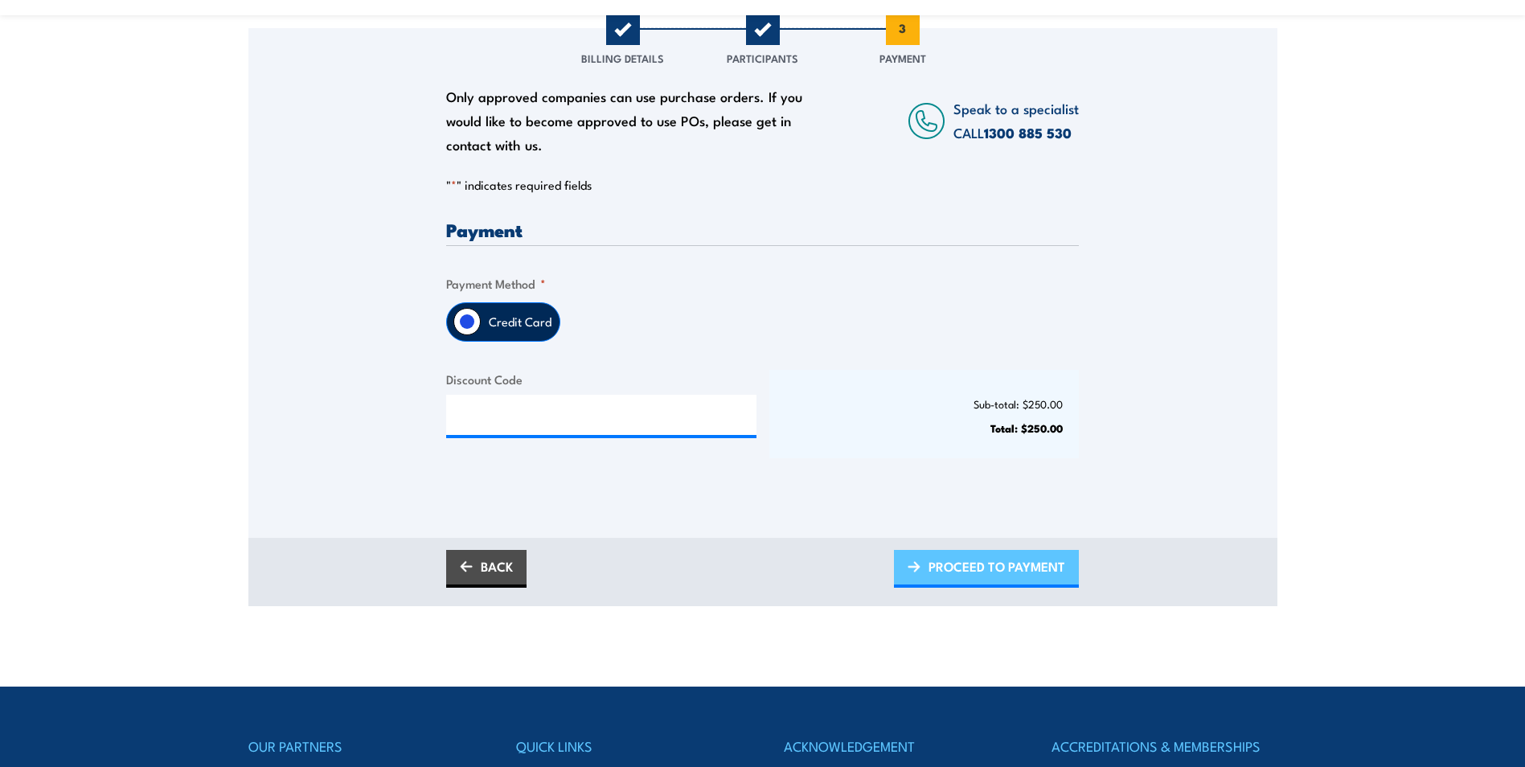
click at [1020, 572] on span "PROCEED TO PAYMENT" at bounding box center [997, 566] width 137 height 43
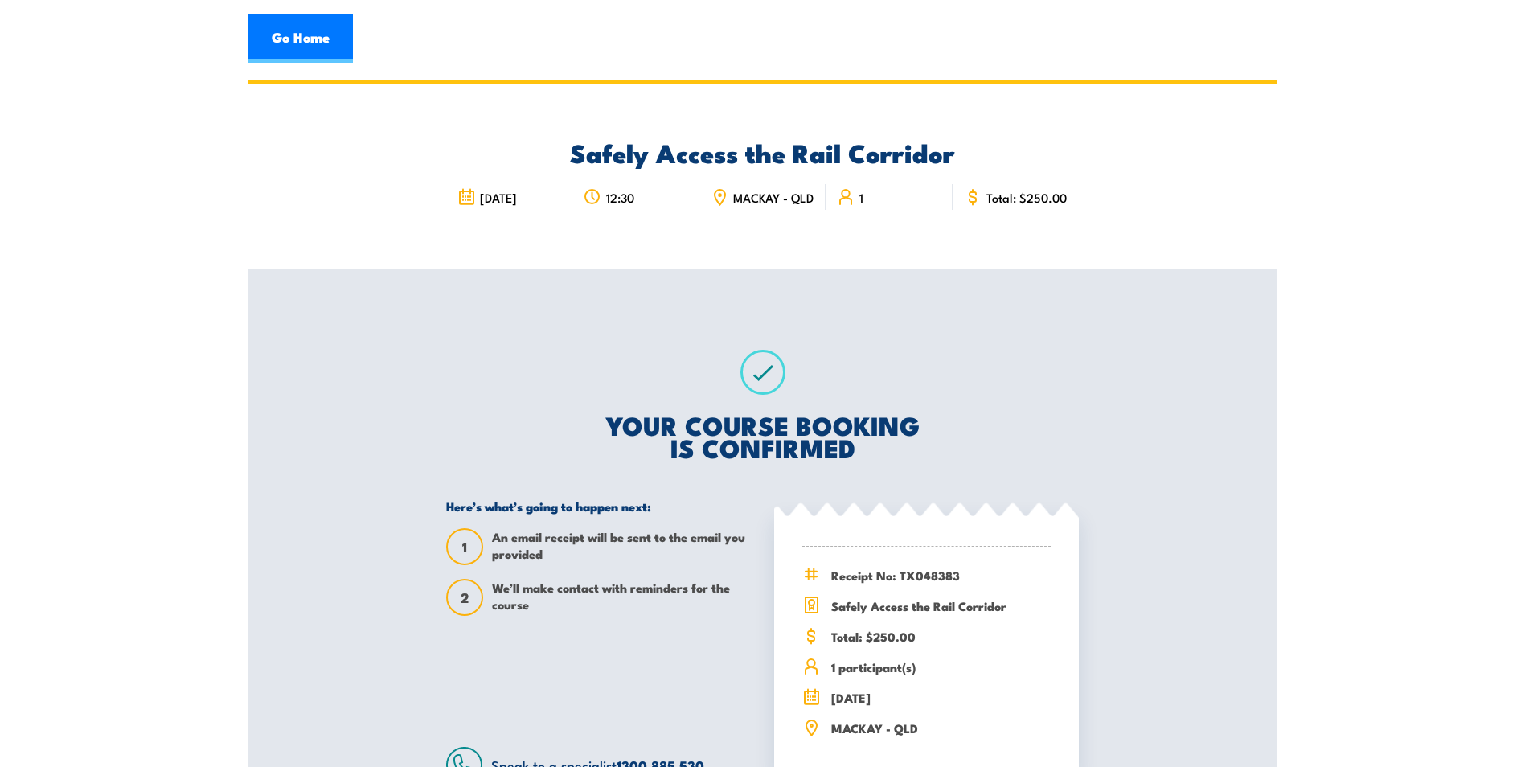
click at [1297, 567] on section "Safely Access the Rail Corridor [DATE] 1" at bounding box center [762, 471] width 1525 height 783
click at [1183, 464] on div "Safely Access the Rail Corridor [DATE] 1" at bounding box center [762, 471] width 1029 height 783
click at [1114, 468] on div "Safely Access the Rail Corridor [DATE] 1" at bounding box center [762, 471] width 1029 height 783
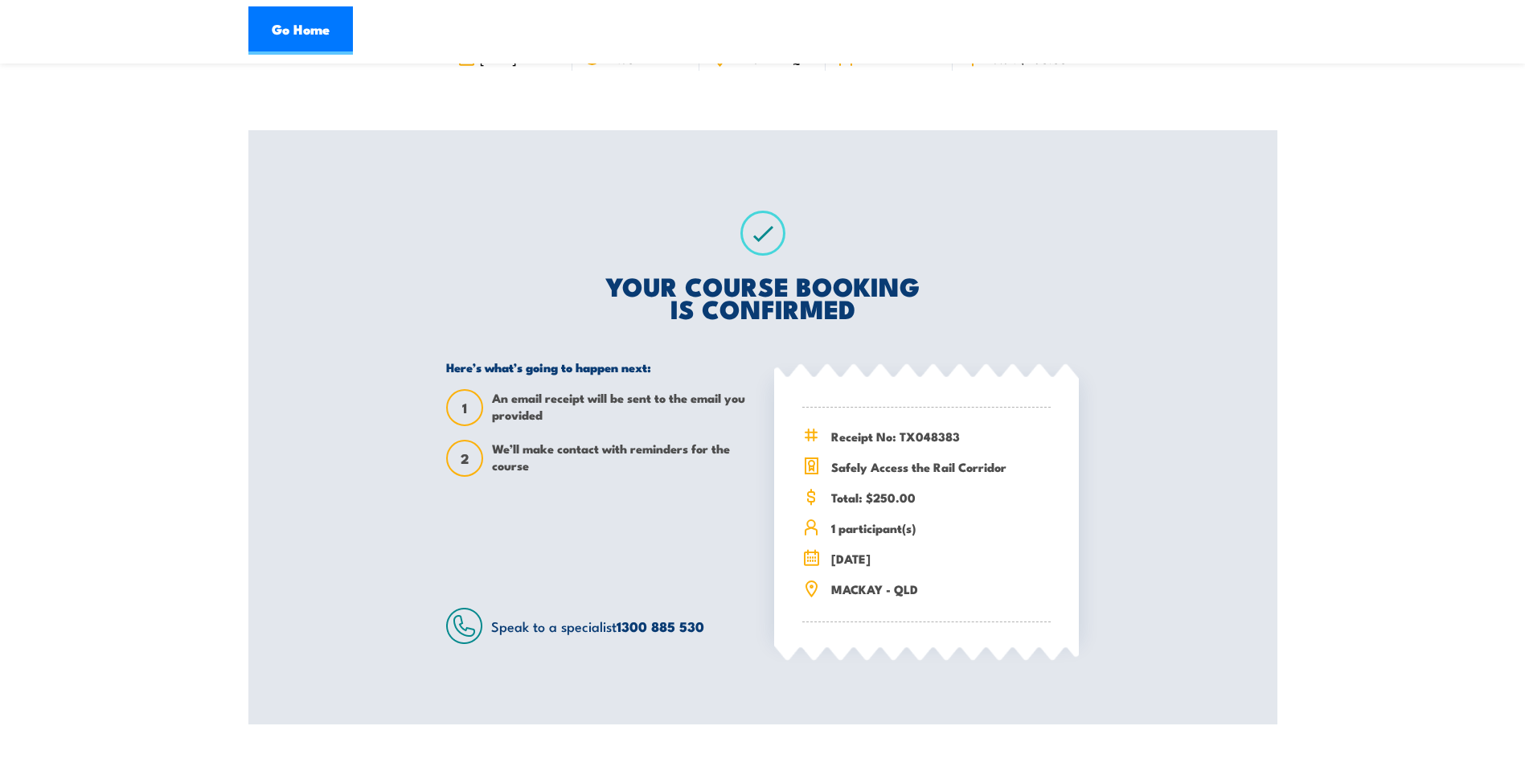
scroll to position [161, 0]
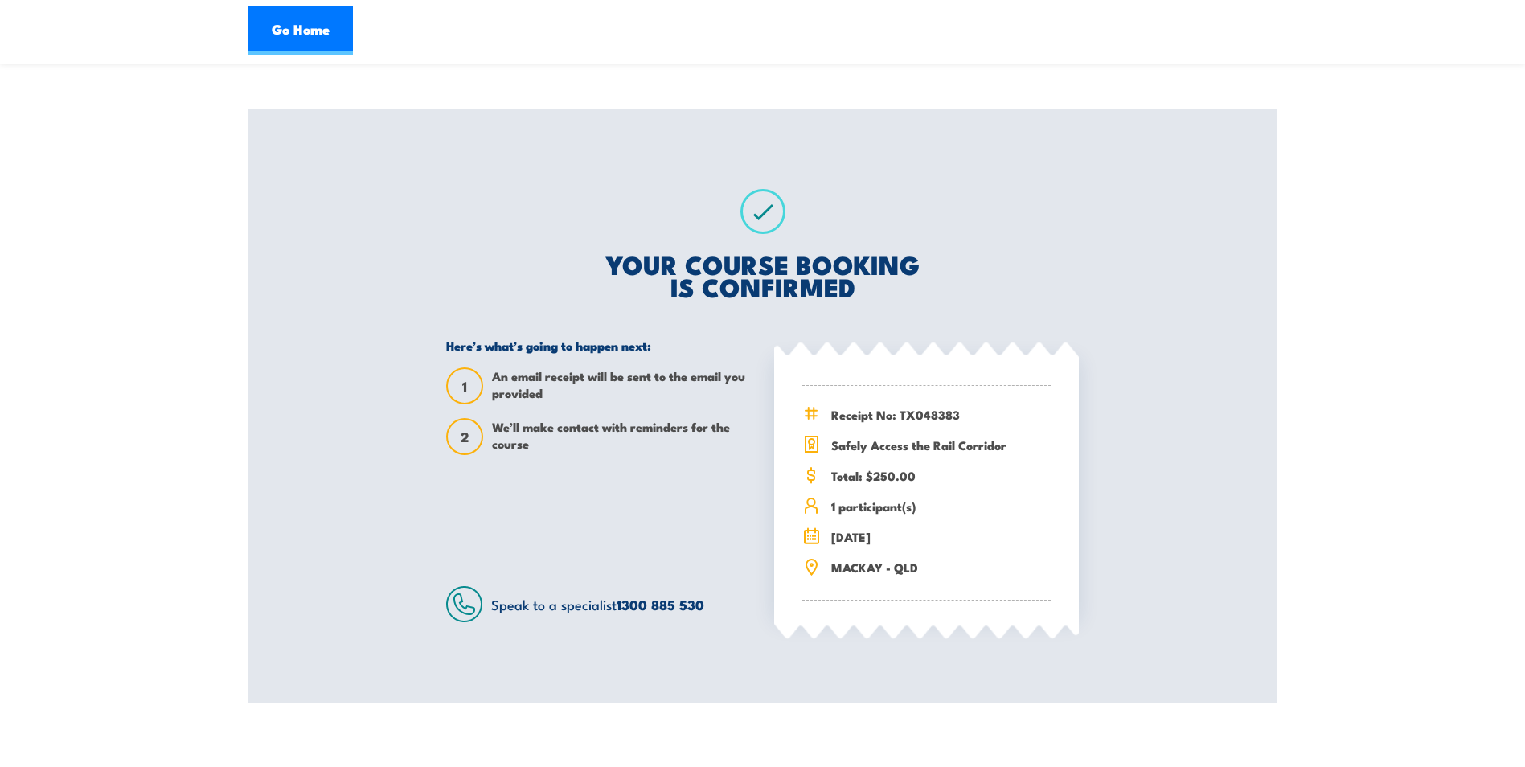
click at [854, 191] on div "YOUR COURSE BOOKING IS CONFIRMED Here’s what’s going to happen next: 1 An email…" at bounding box center [762, 406] width 671 height 594
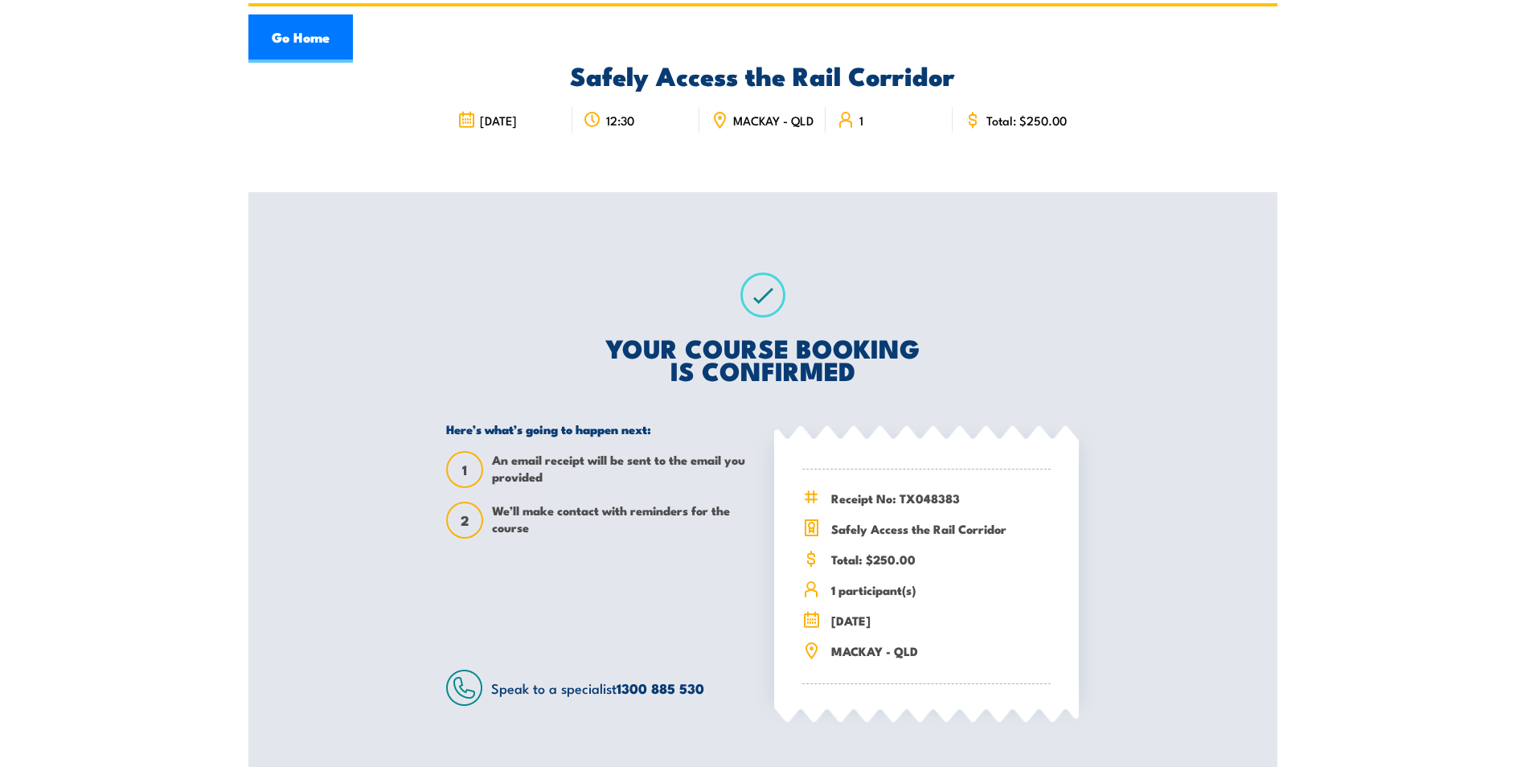
scroll to position [0, 0]
